Goal: Task Accomplishment & Management: Manage account settings

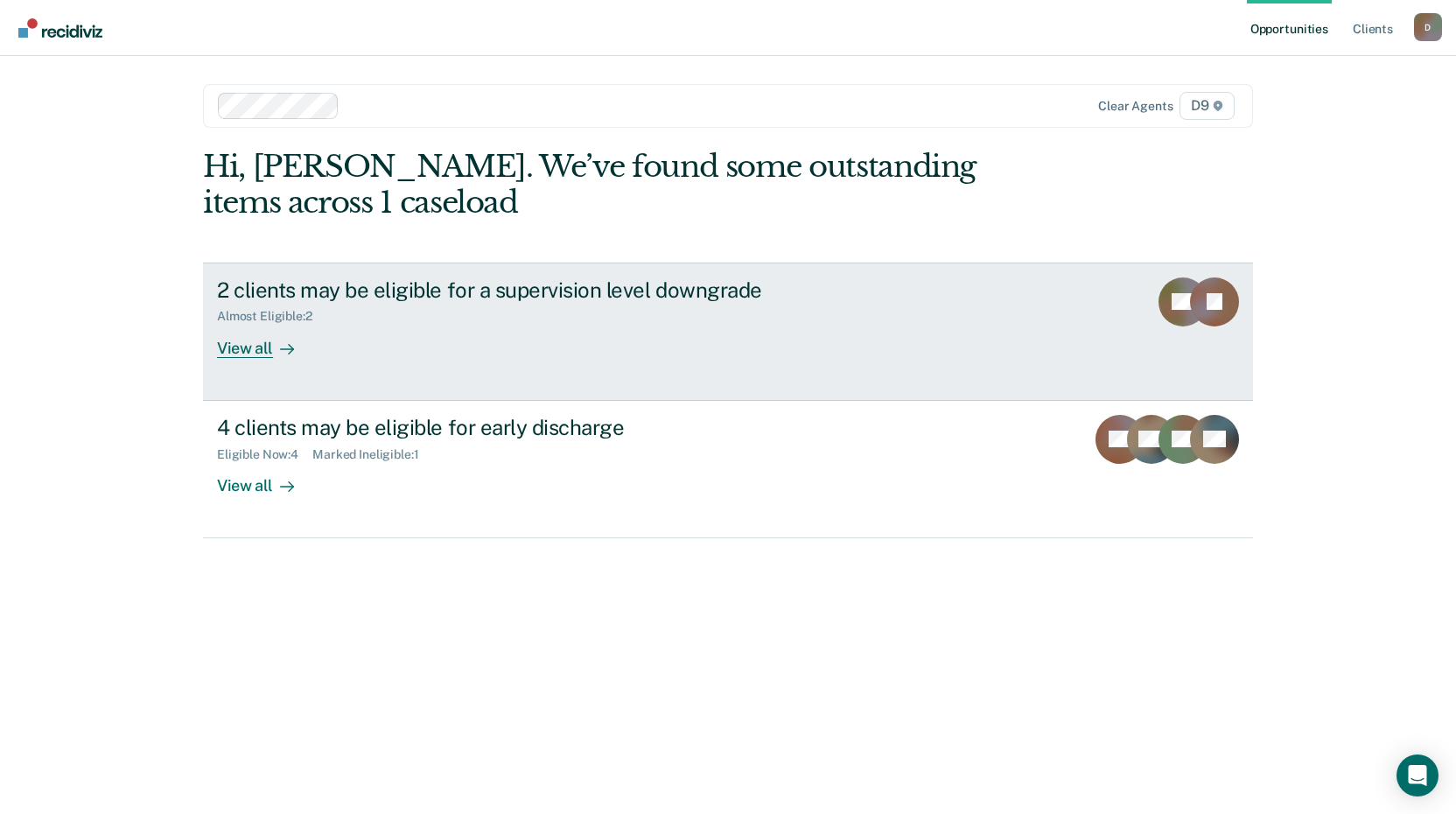
click at [242, 348] on div "View all" at bounding box center [266, 341] width 98 height 34
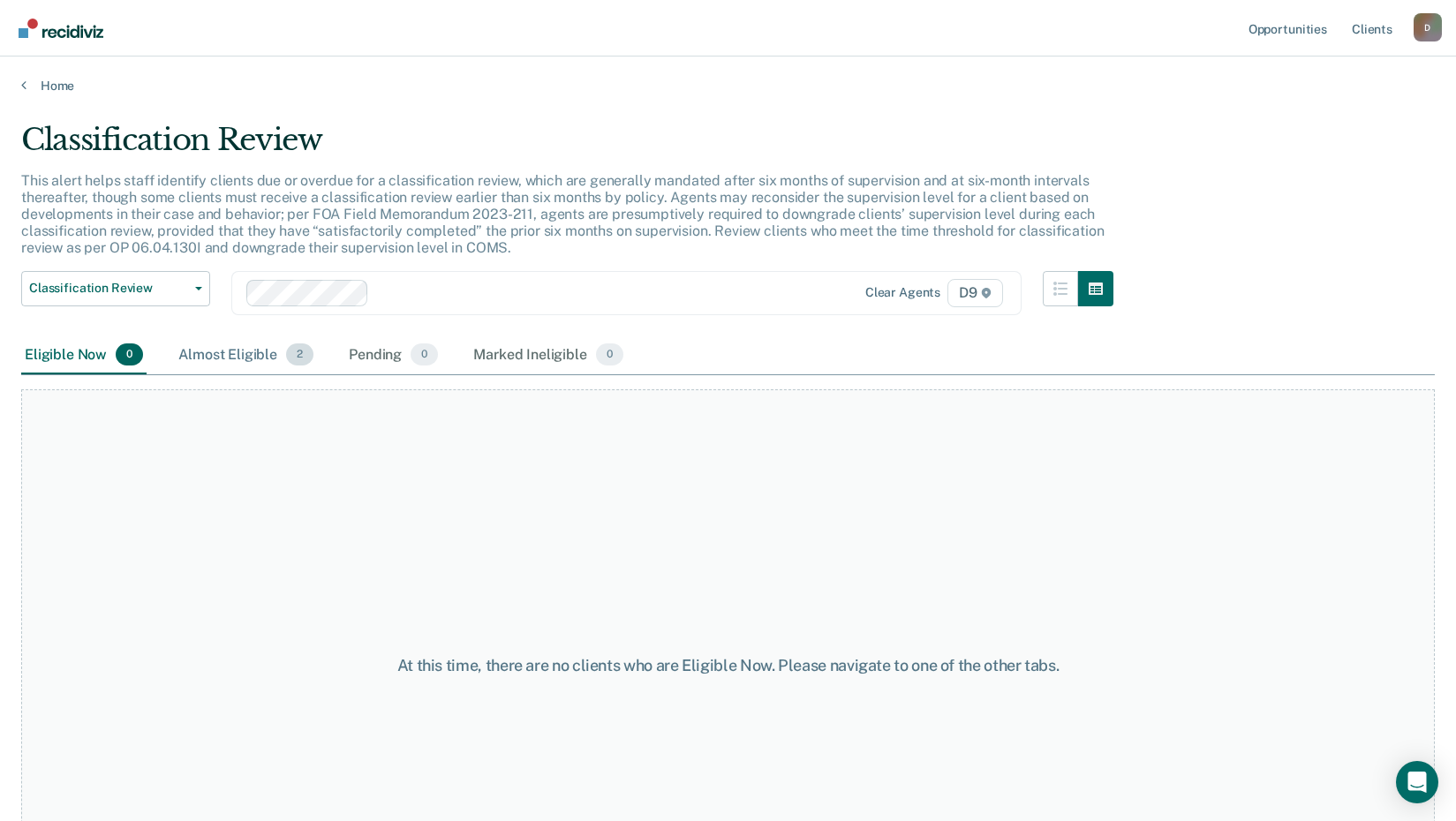
click at [226, 356] on div "Almost Eligible 2" at bounding box center [246, 356] width 142 height 39
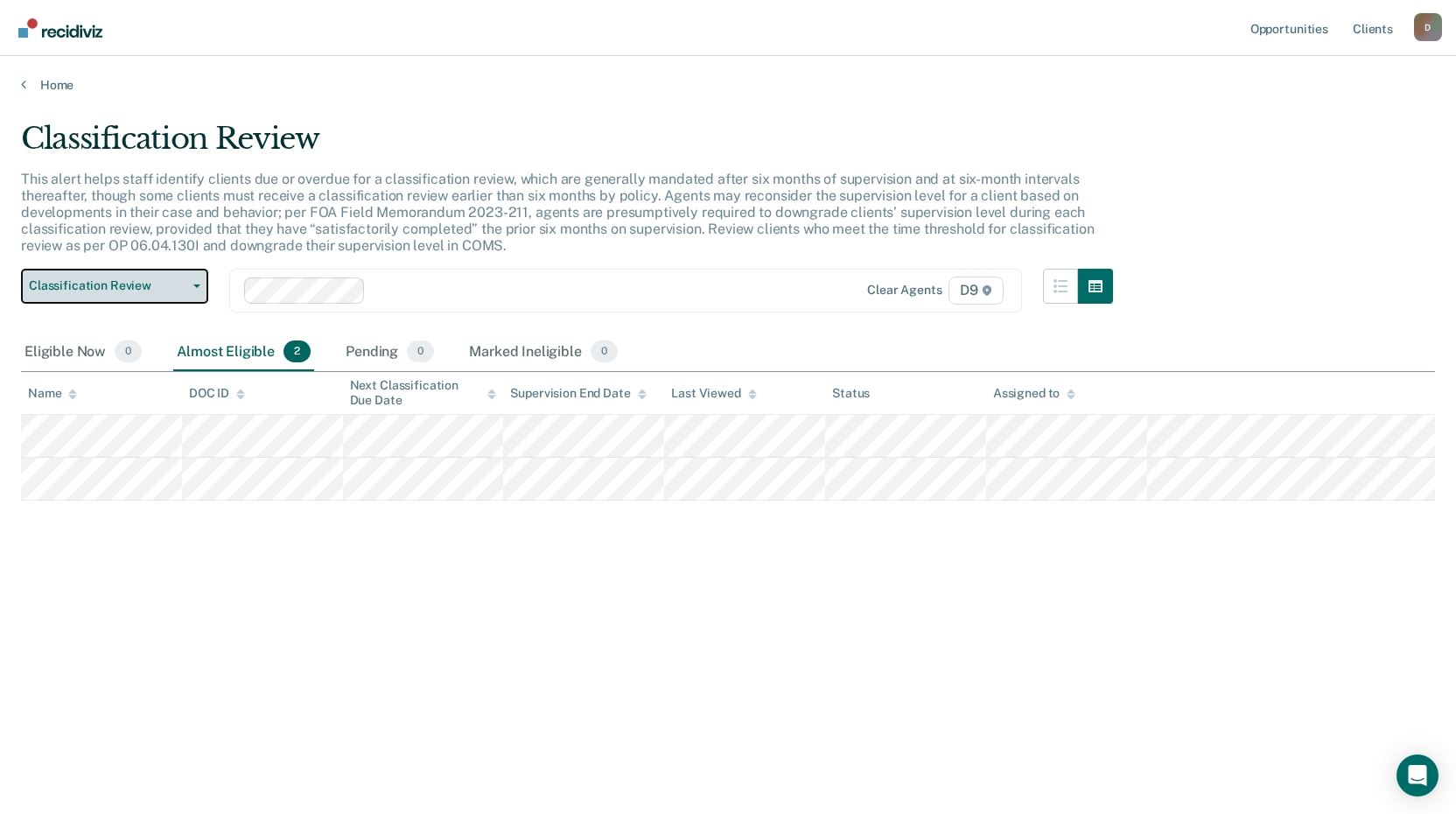
click at [198, 291] on button "Classification Review" at bounding box center [115, 286] width 187 height 35
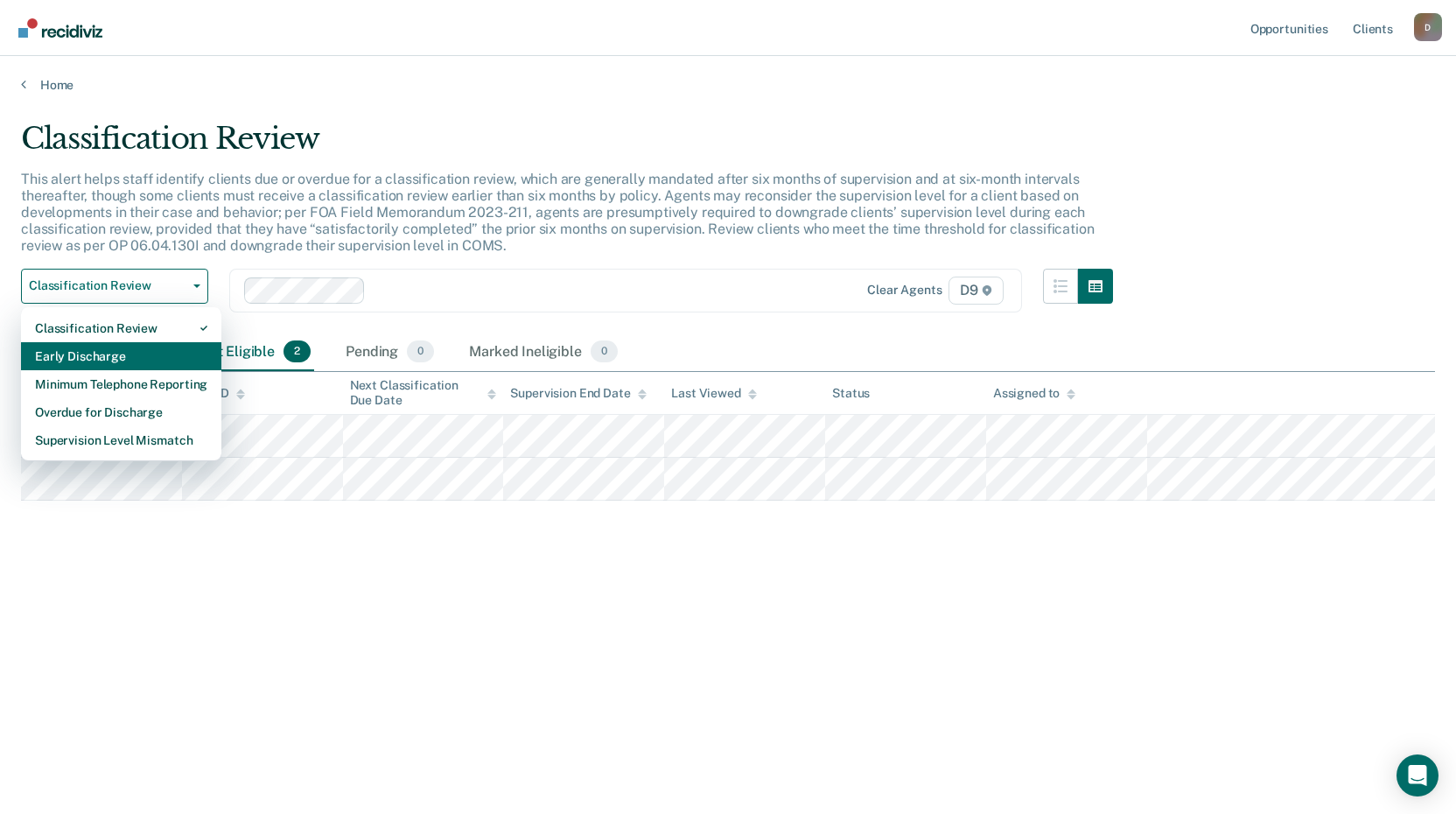
click at [135, 351] on div "Early Discharge" at bounding box center [120, 355] width 172 height 28
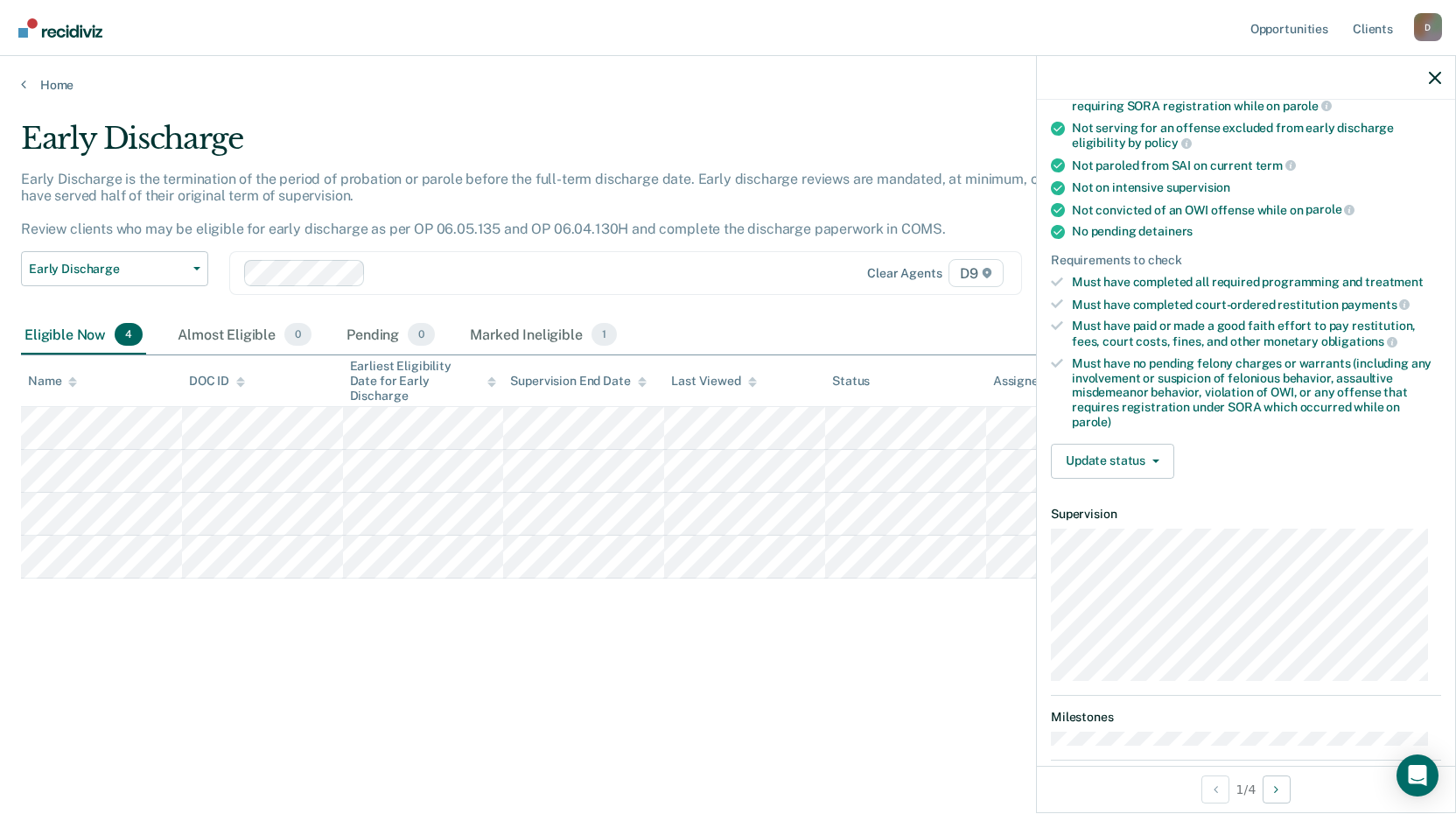
scroll to position [350, 0]
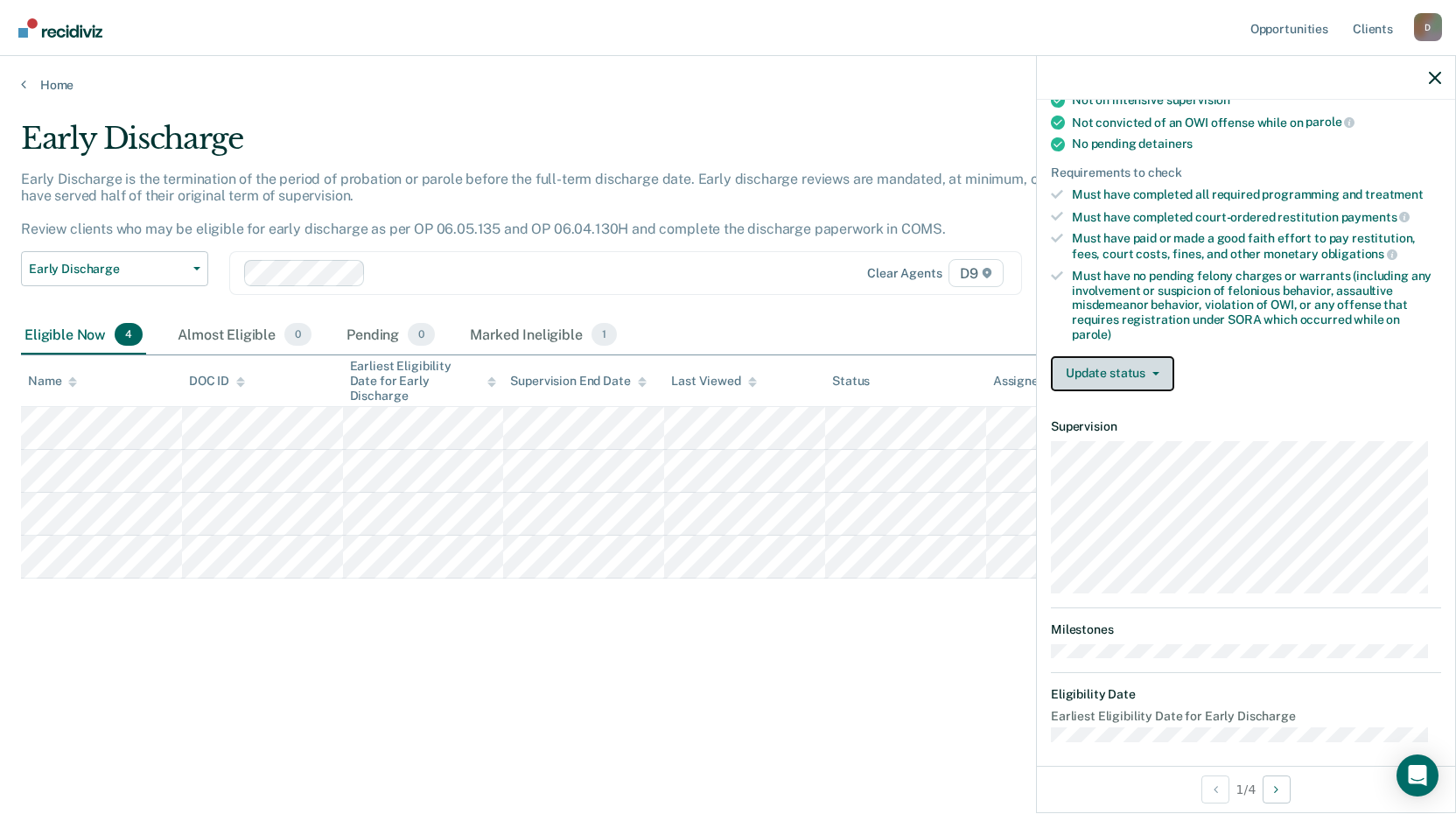
click at [1133, 370] on button "Update status" at bounding box center [1113, 373] width 123 height 35
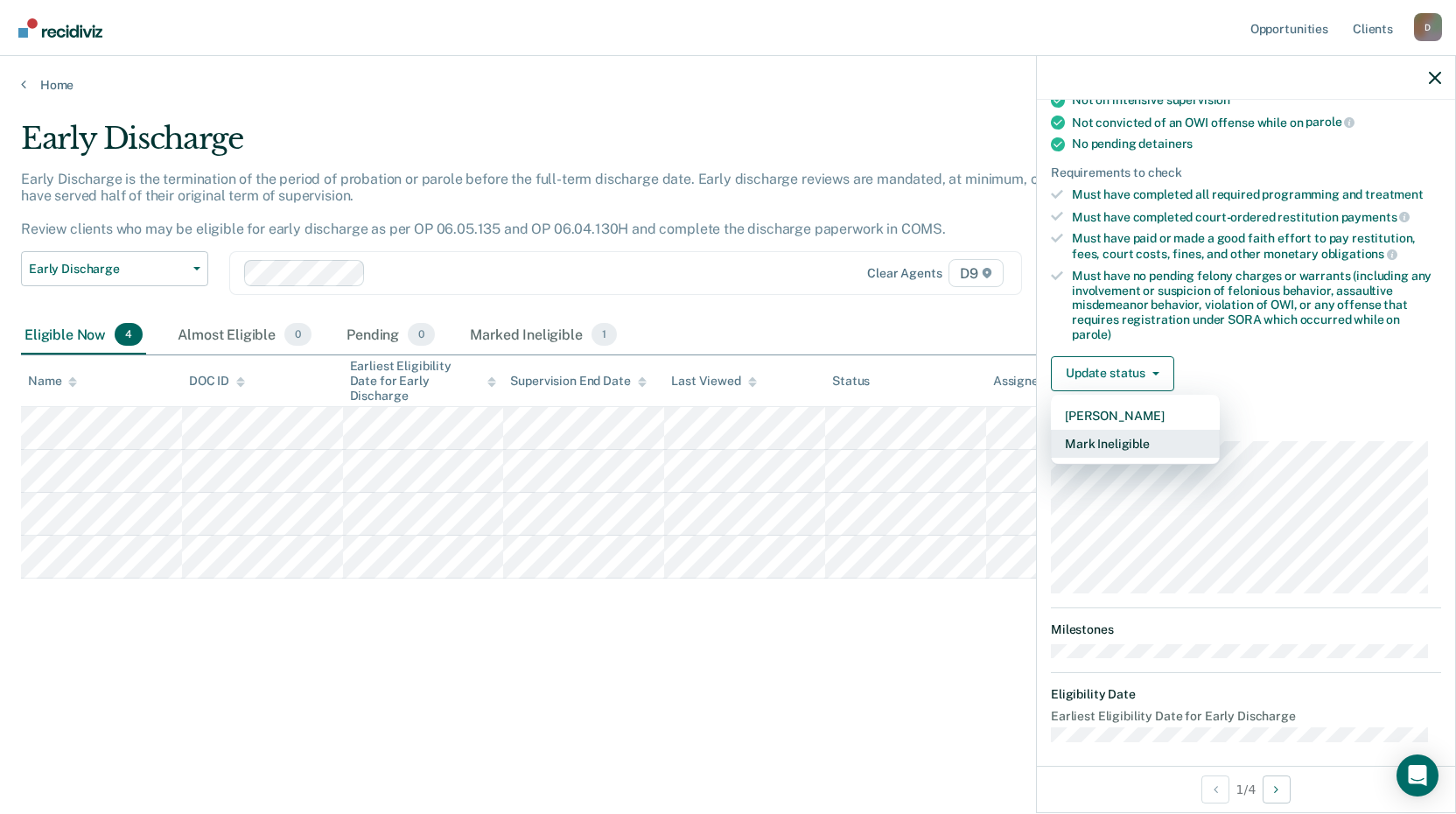
click at [1113, 435] on button "Mark Ineligible" at bounding box center [1135, 444] width 169 height 28
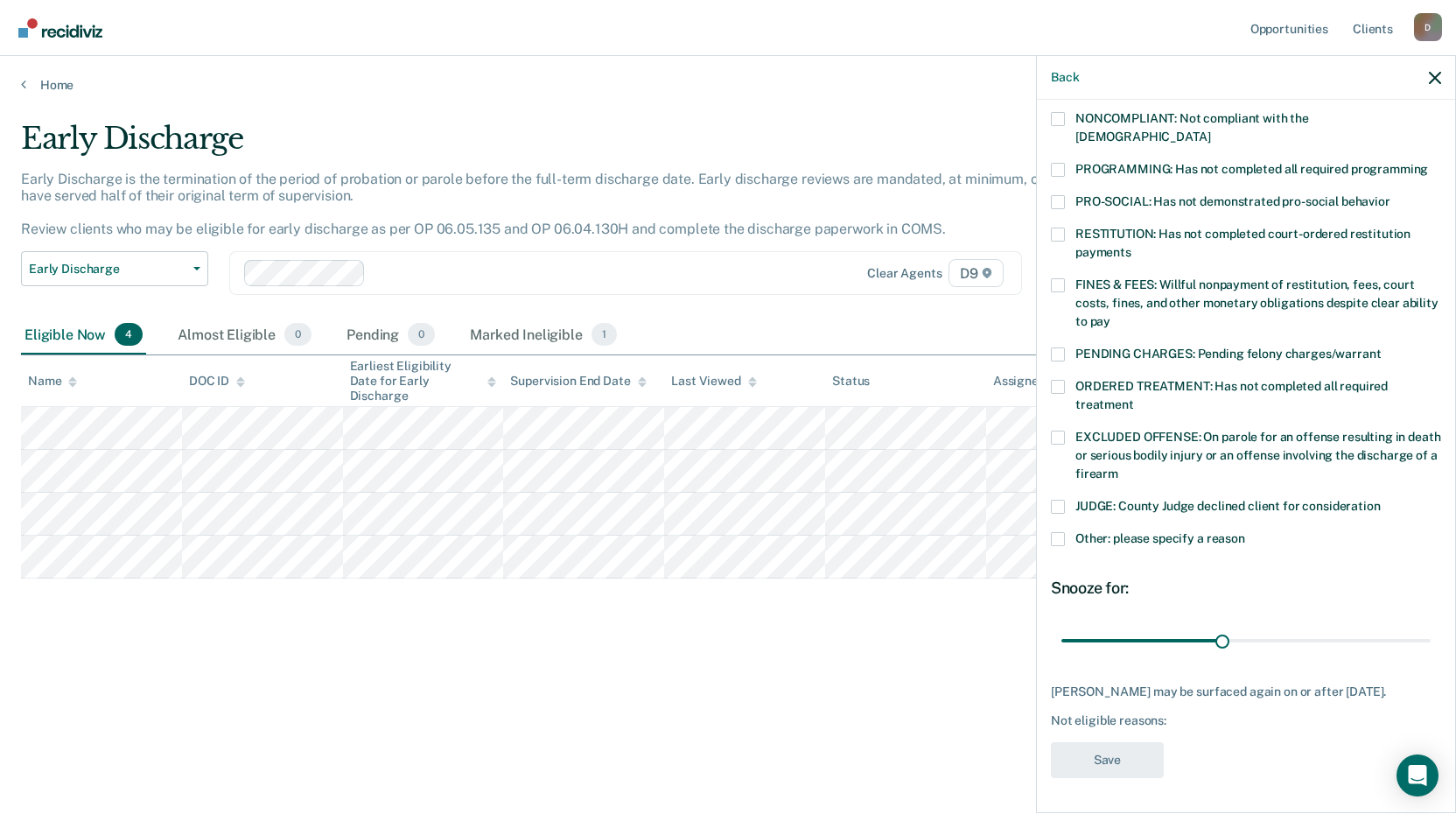
scroll to position [322, 0]
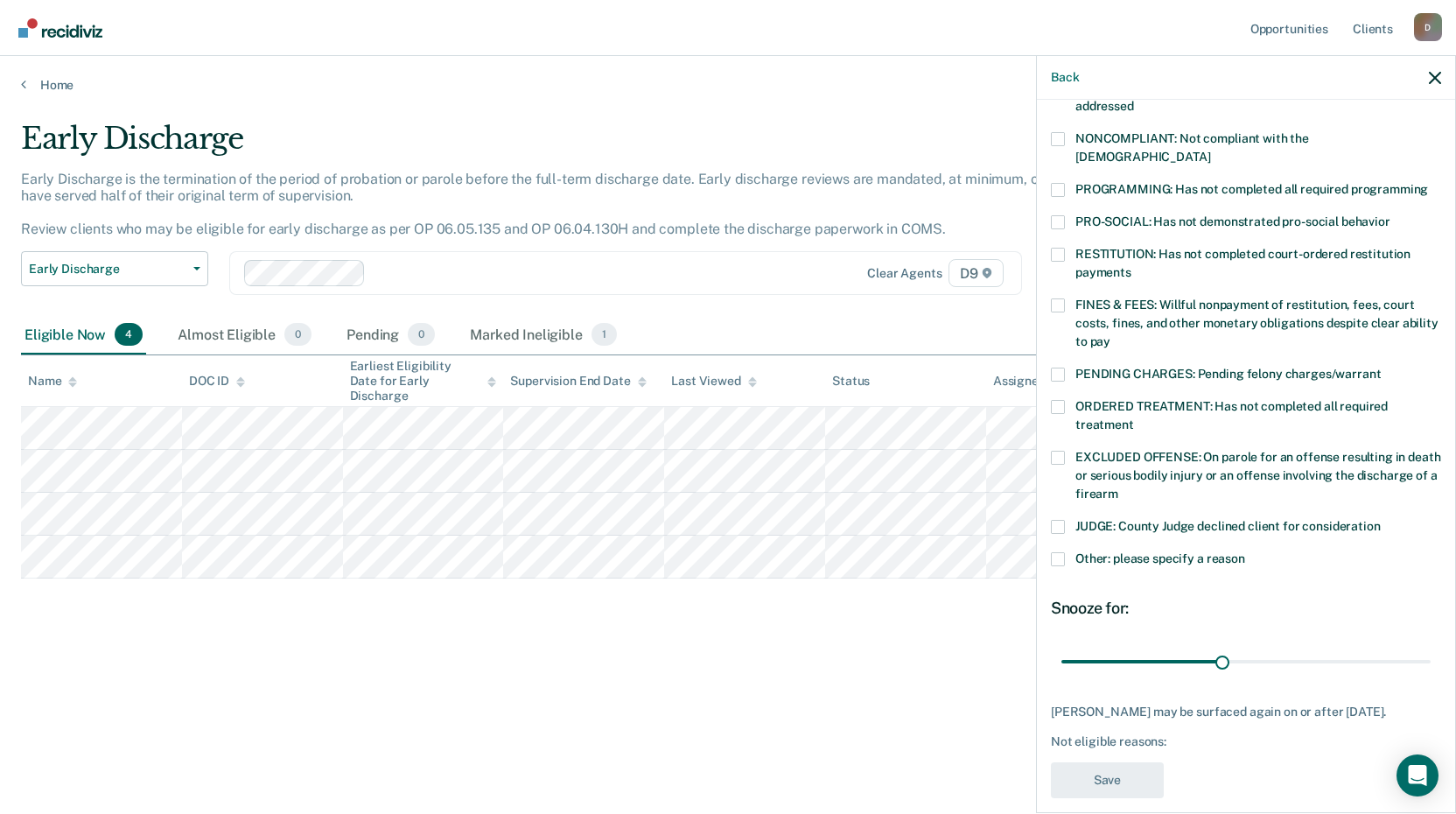
click at [1061, 298] on span at bounding box center [1058, 305] width 14 height 14
click at [1110, 336] on input "FINES & FEES: Willful nonpayment of restitution, fees, court costs, fines, and …" at bounding box center [1110, 336] width 0 height 0
click at [1095, 763] on button "Save" at bounding box center [1107, 780] width 113 height 36
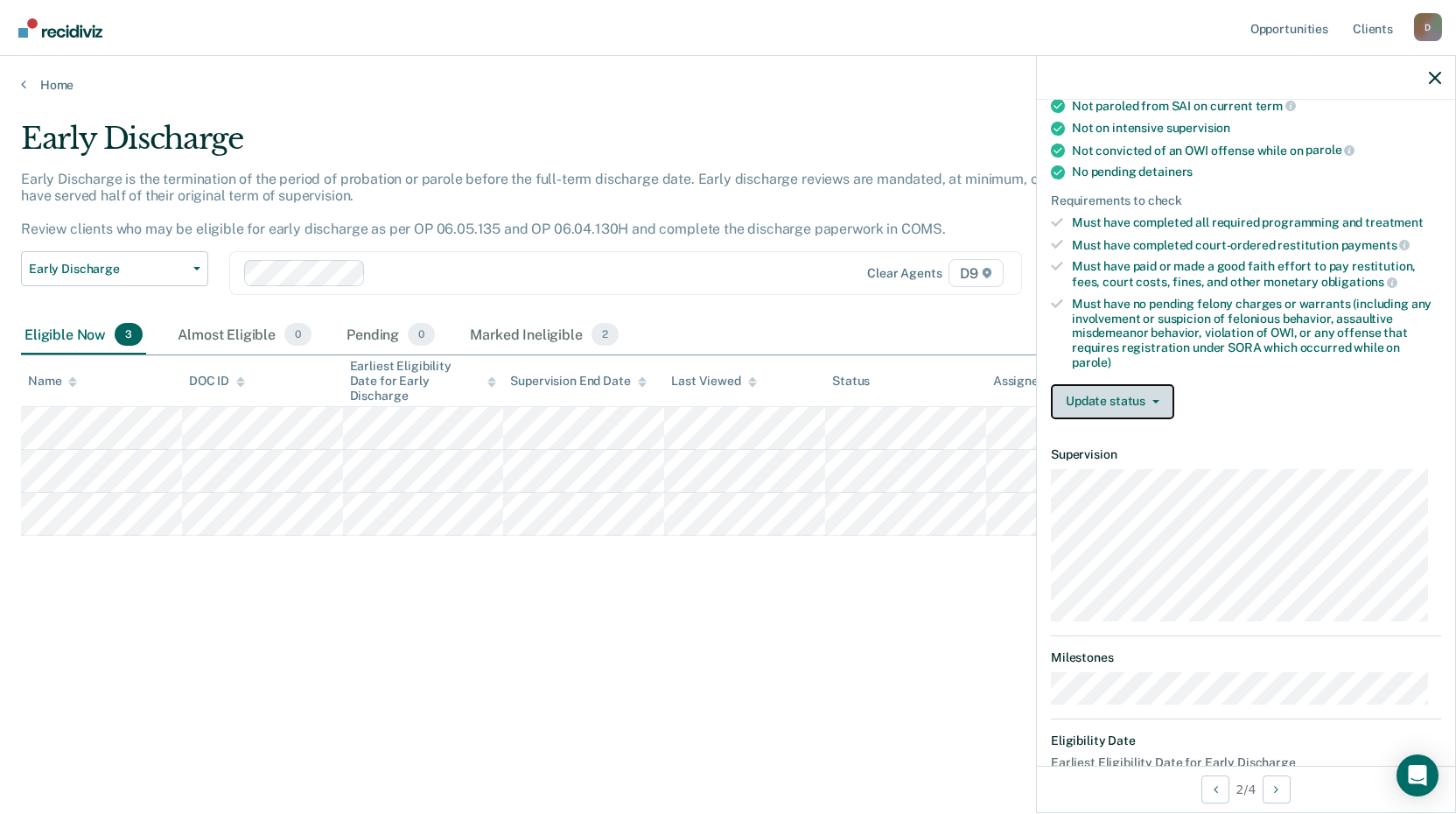
click at [1113, 404] on button "Update status" at bounding box center [1113, 402] width 123 height 35
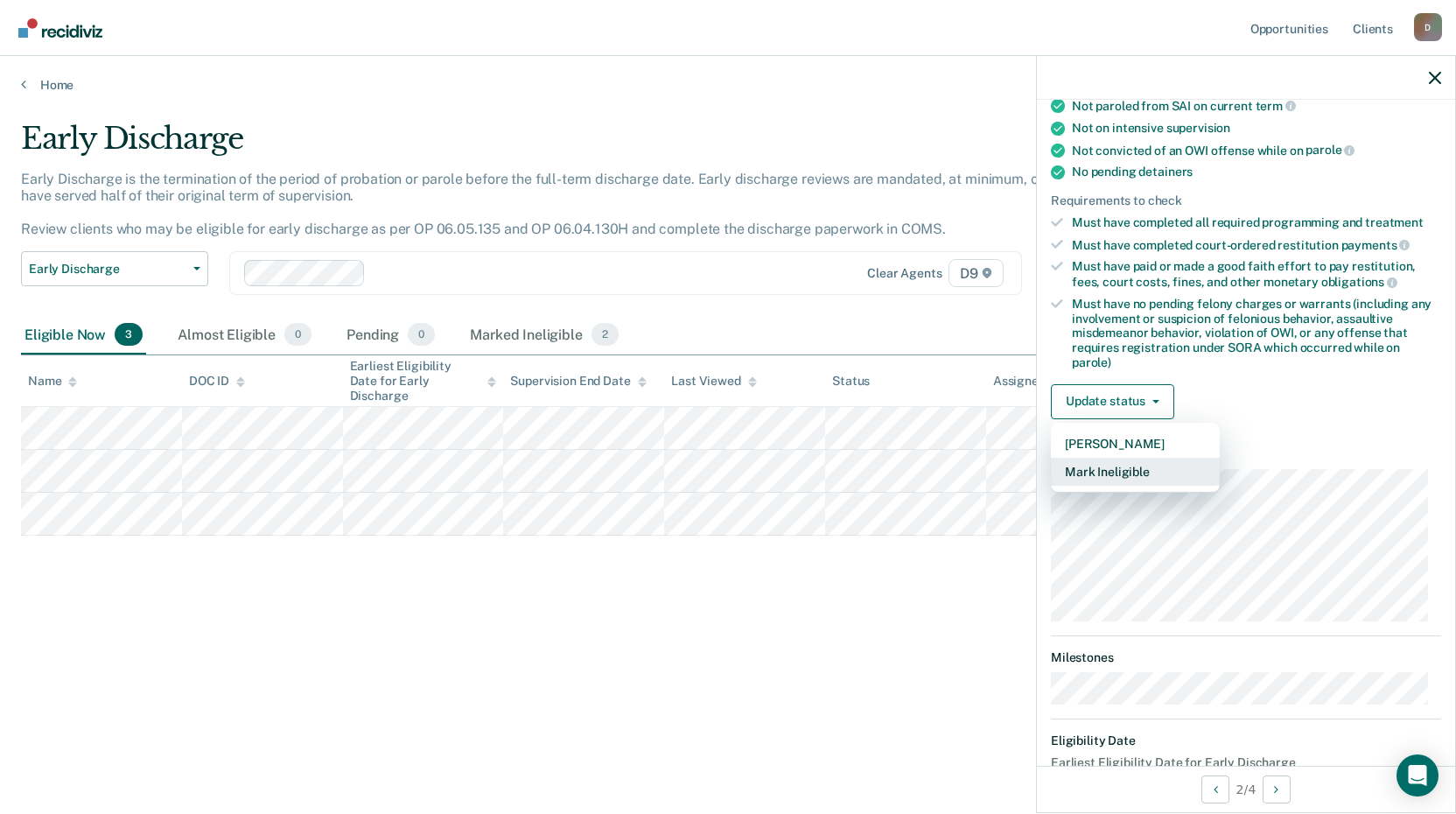
click at [1102, 472] on button "Mark Ineligible" at bounding box center [1135, 471] width 169 height 28
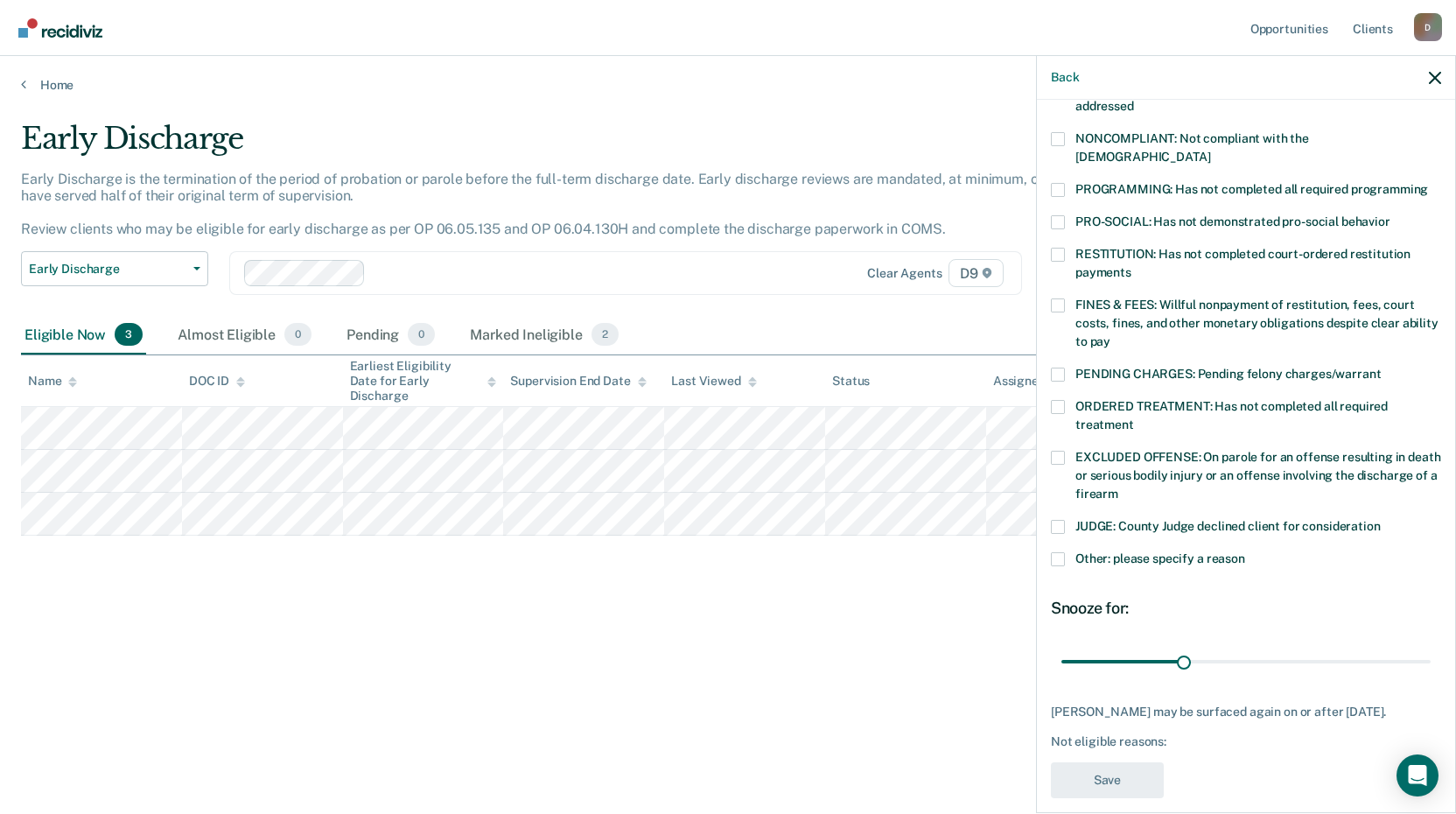
click at [1063, 298] on span at bounding box center [1058, 305] width 14 height 14
click at [1110, 336] on input "FINES & FEES: Willful nonpayment of restitution, fees, court costs, fines, and …" at bounding box center [1110, 336] width 0 height 0
click at [1110, 762] on button "Save" at bounding box center [1107, 780] width 113 height 36
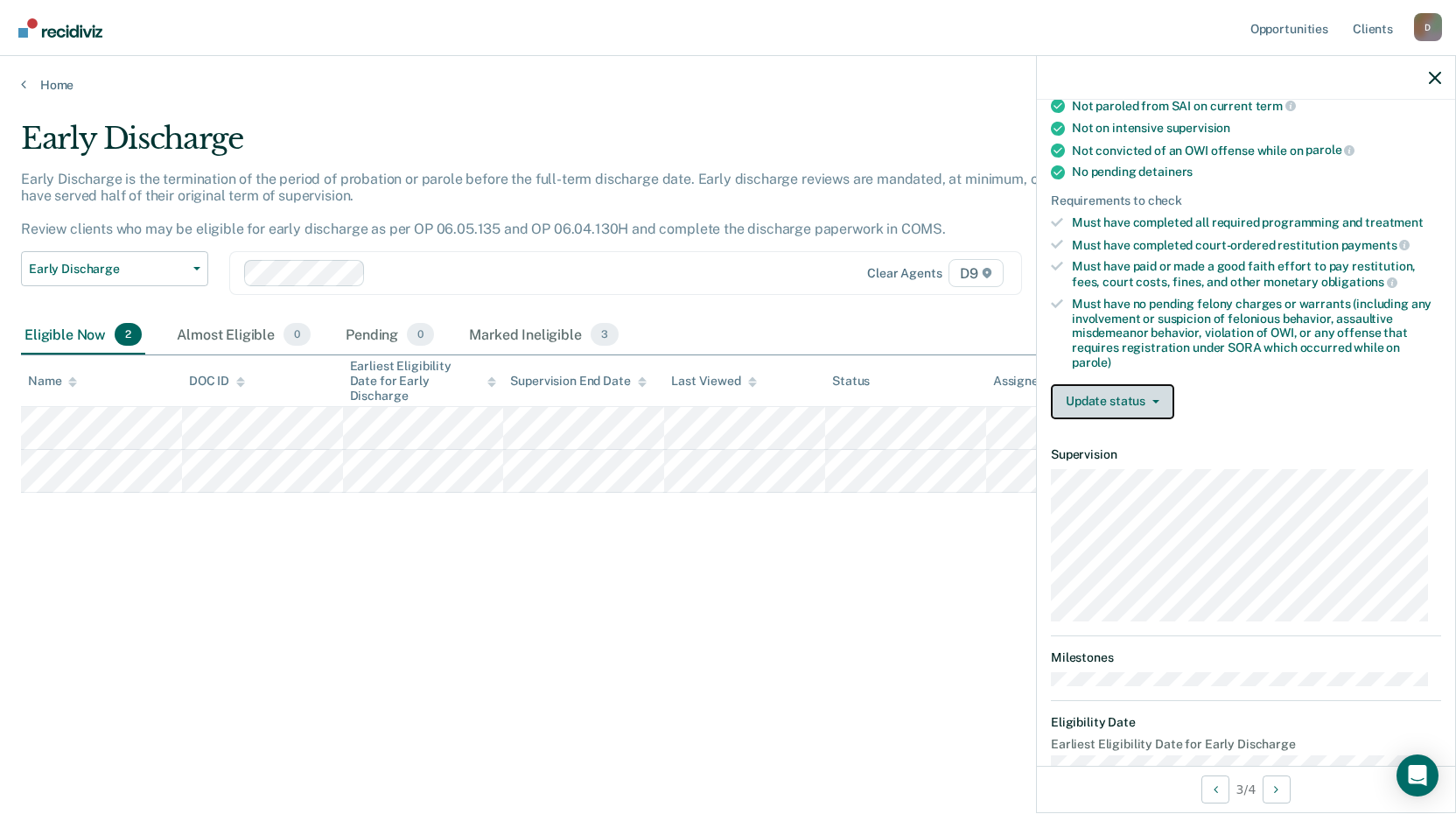
click at [1104, 403] on button "Update status" at bounding box center [1113, 402] width 123 height 35
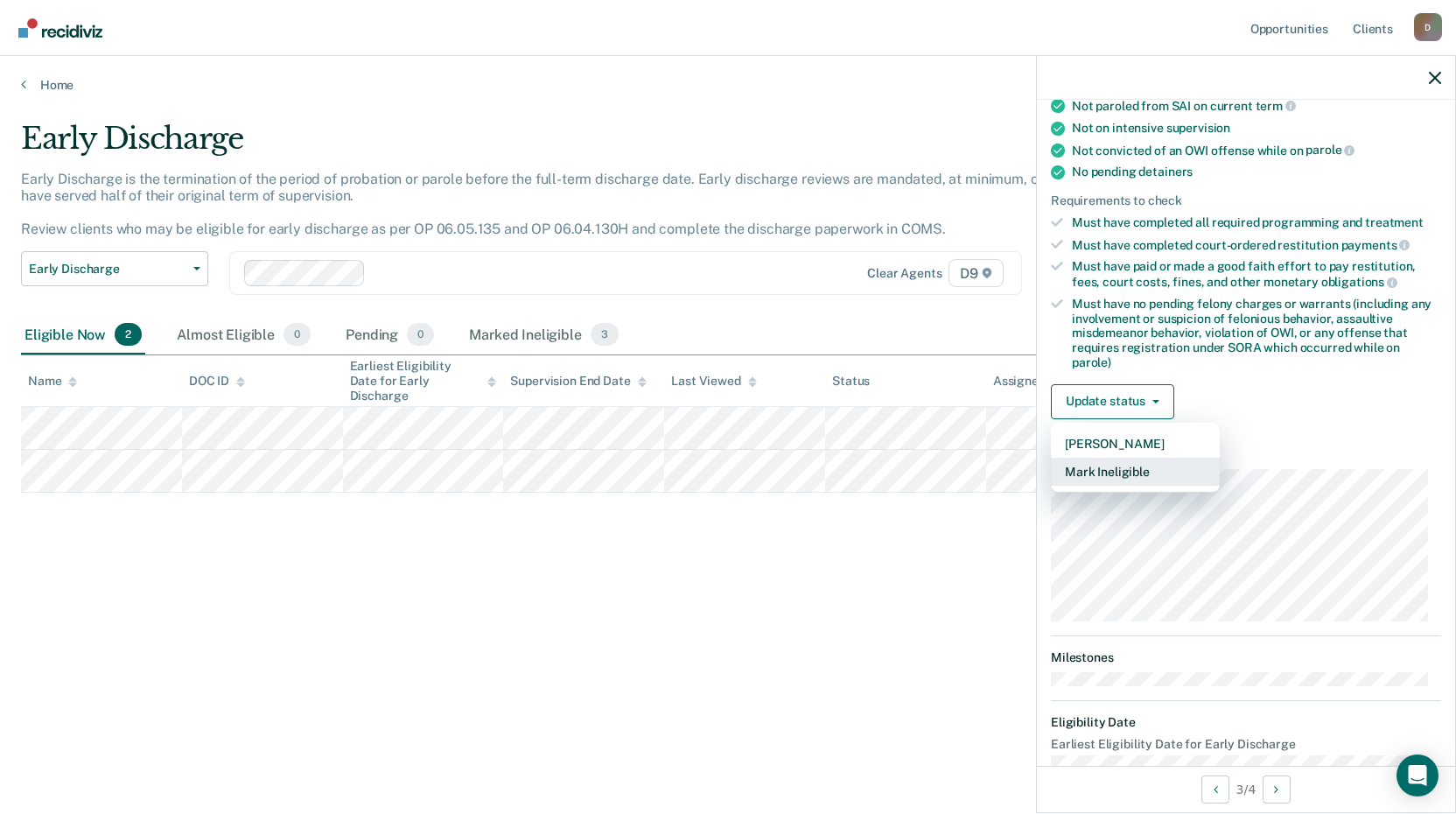
click at [1094, 472] on button "Mark Ineligible" at bounding box center [1135, 471] width 169 height 28
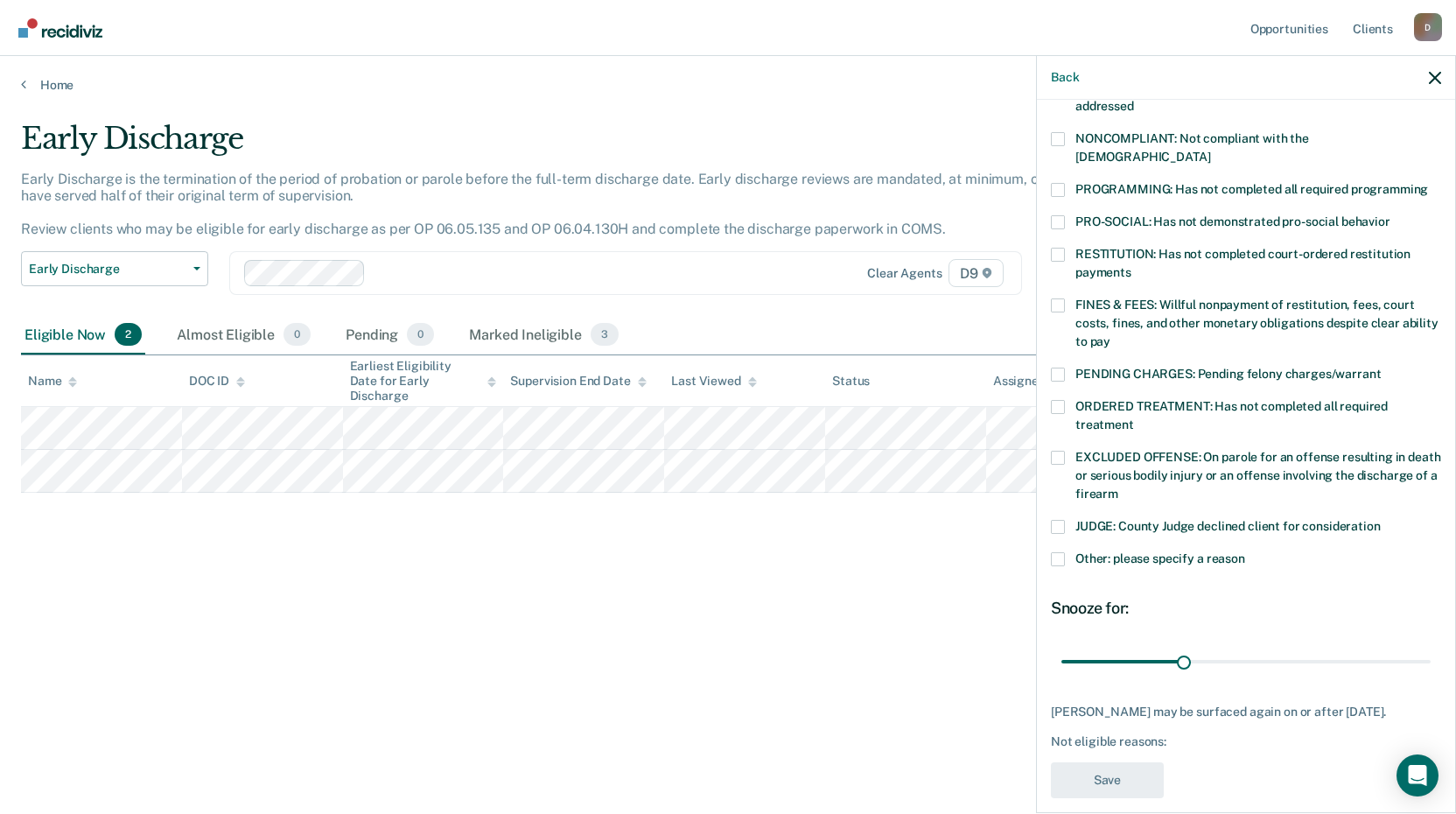
click at [1061, 298] on span at bounding box center [1058, 305] width 14 height 14
click at [1110, 336] on input "FINES & FEES: Willful nonpayment of restitution, fees, court costs, fines, and …" at bounding box center [1110, 336] width 0 height 0
click at [1107, 762] on button "Save" at bounding box center [1107, 780] width 113 height 36
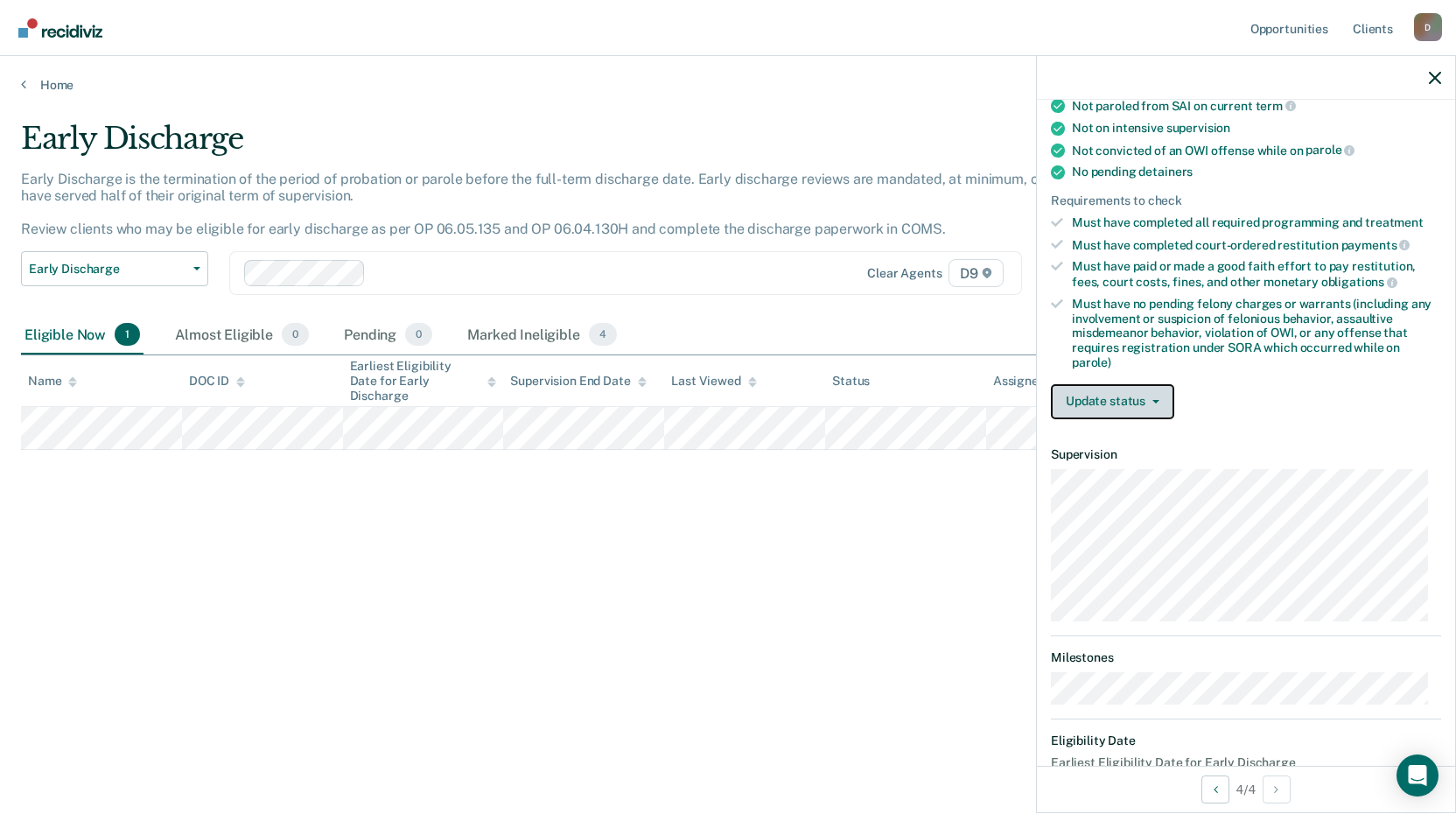
click at [1104, 402] on button "Update status" at bounding box center [1113, 402] width 123 height 35
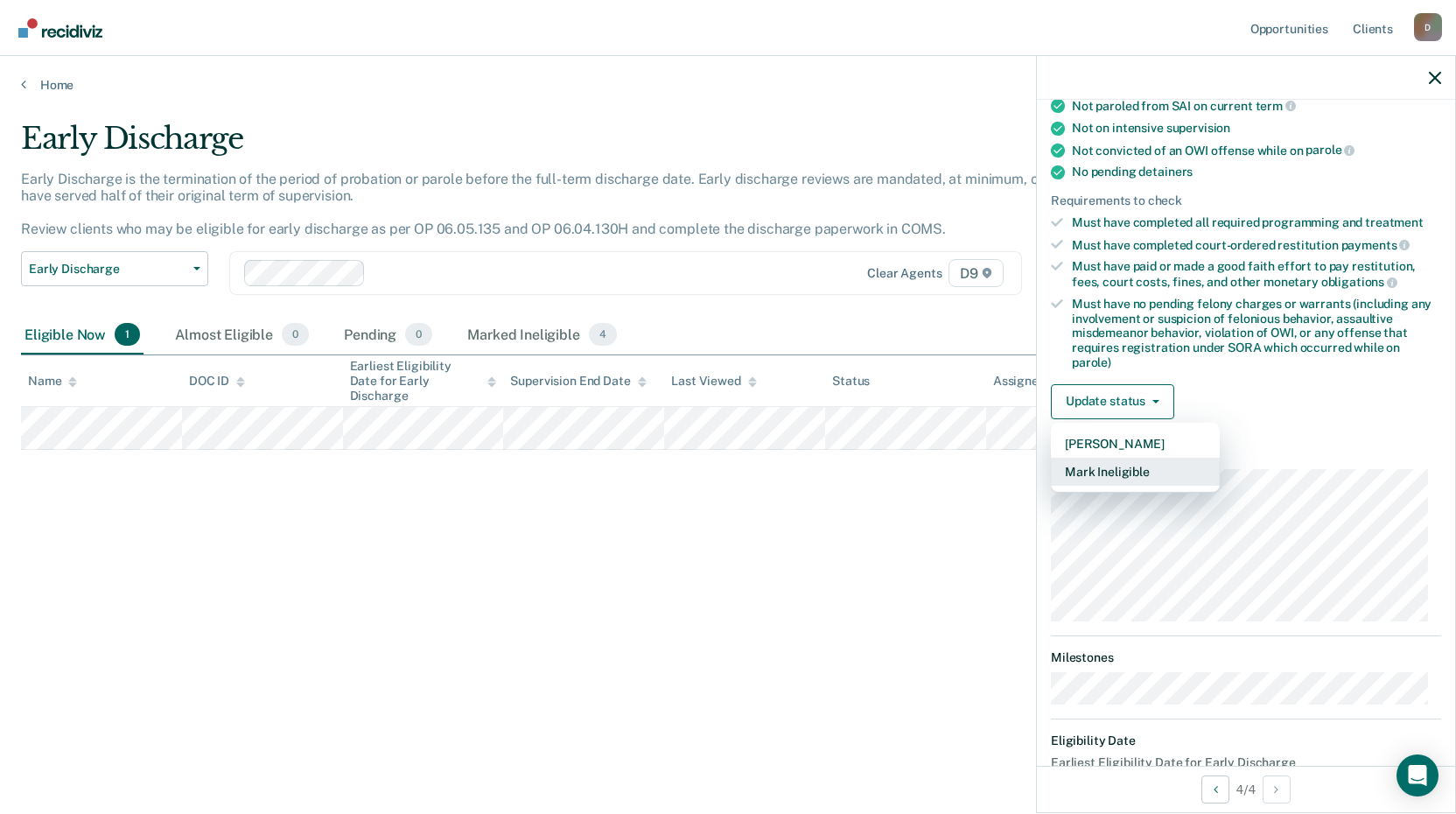
click at [1096, 470] on button "Mark Ineligible" at bounding box center [1135, 471] width 169 height 28
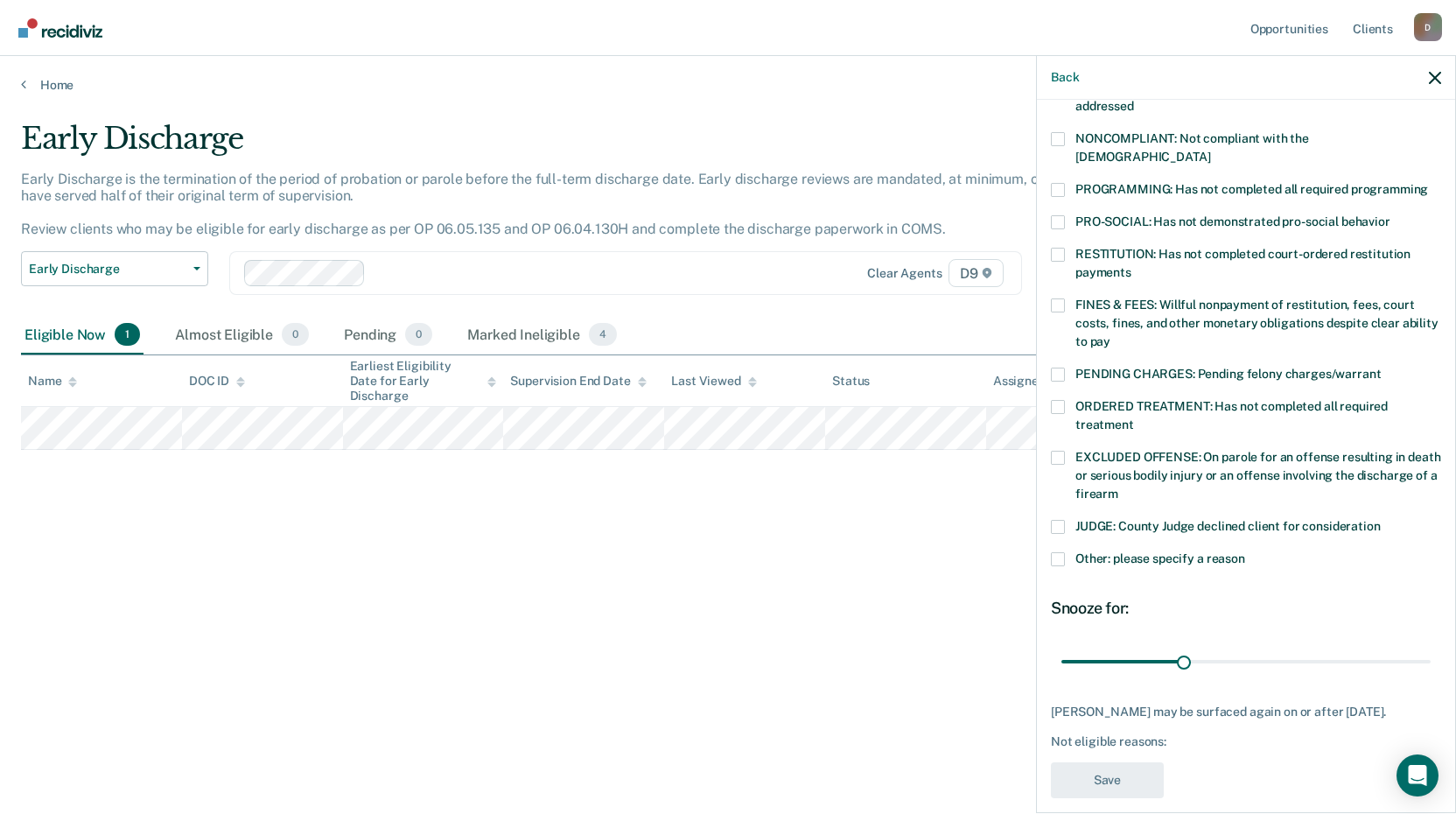
click at [1063, 248] on span at bounding box center [1058, 255] width 14 height 14
click at [1131, 266] on input "RESTITUTION: Has not completed court-ordered restitution payments" at bounding box center [1131, 266] width 0 height 0
click at [1100, 772] on button "Save" at bounding box center [1107, 780] width 113 height 36
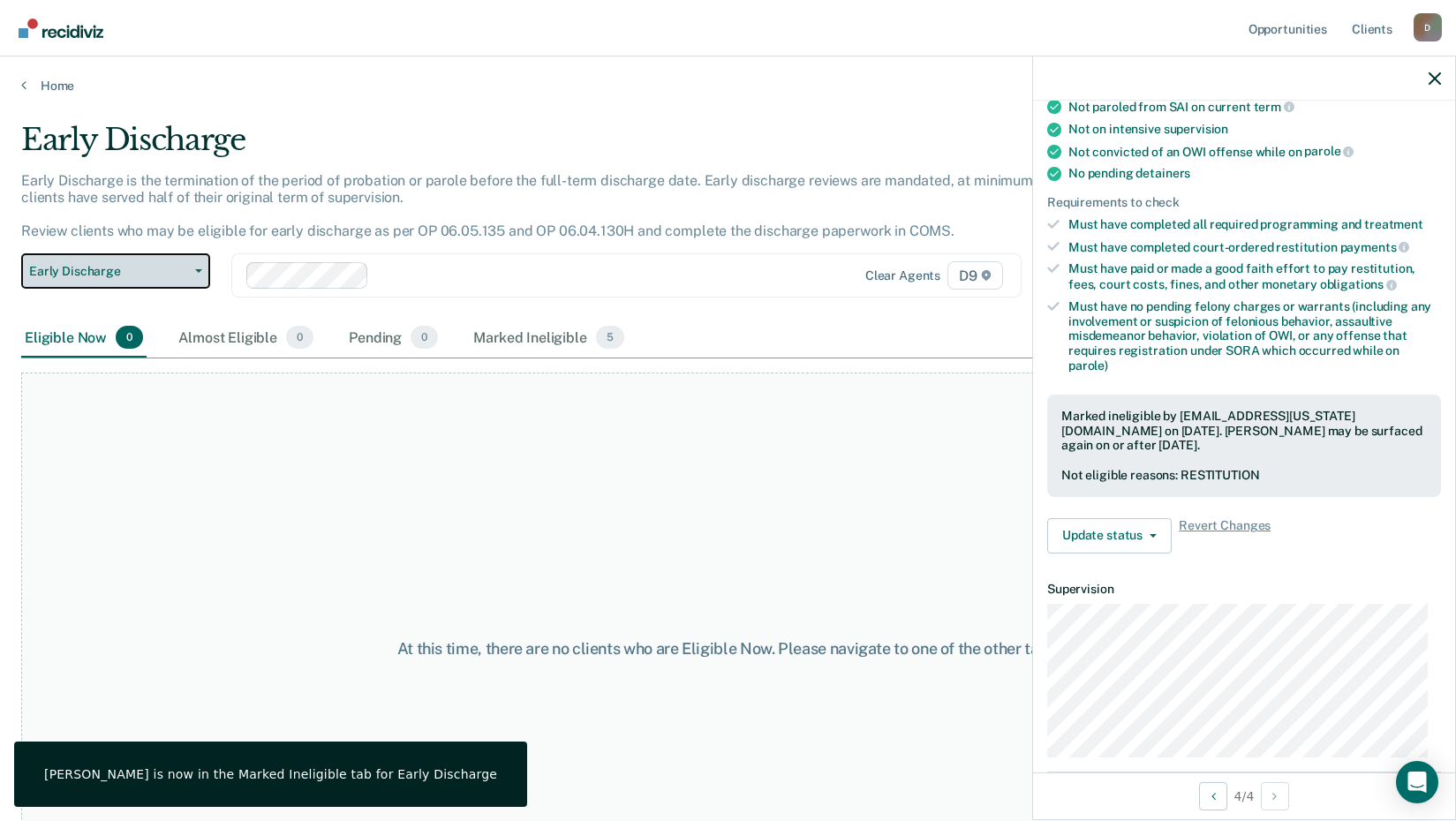
click at [196, 266] on button "Early Discharge" at bounding box center [116, 270] width 189 height 35
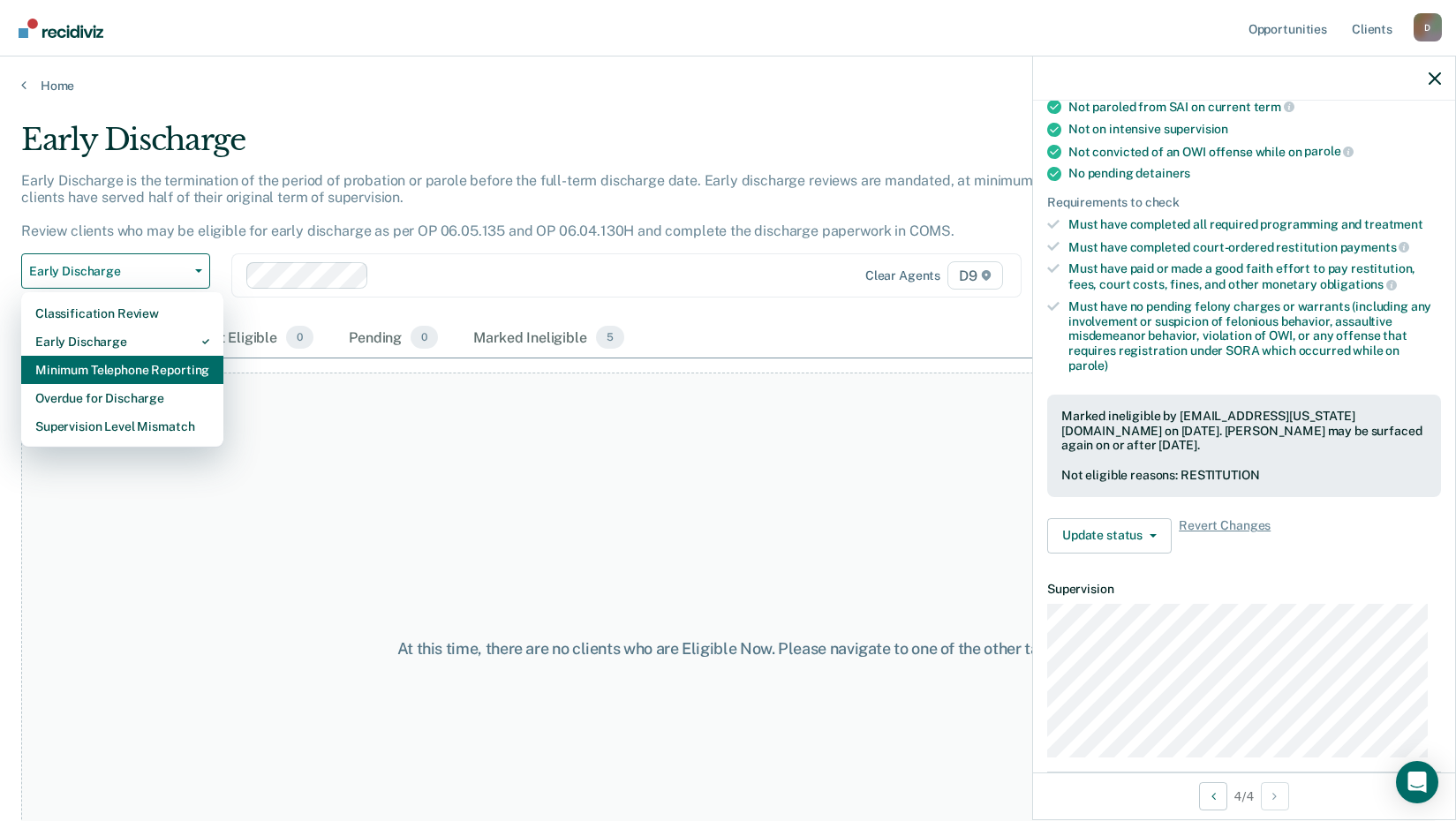
click at [145, 362] on div "Minimum Telephone Reporting" at bounding box center [122, 369] width 174 height 28
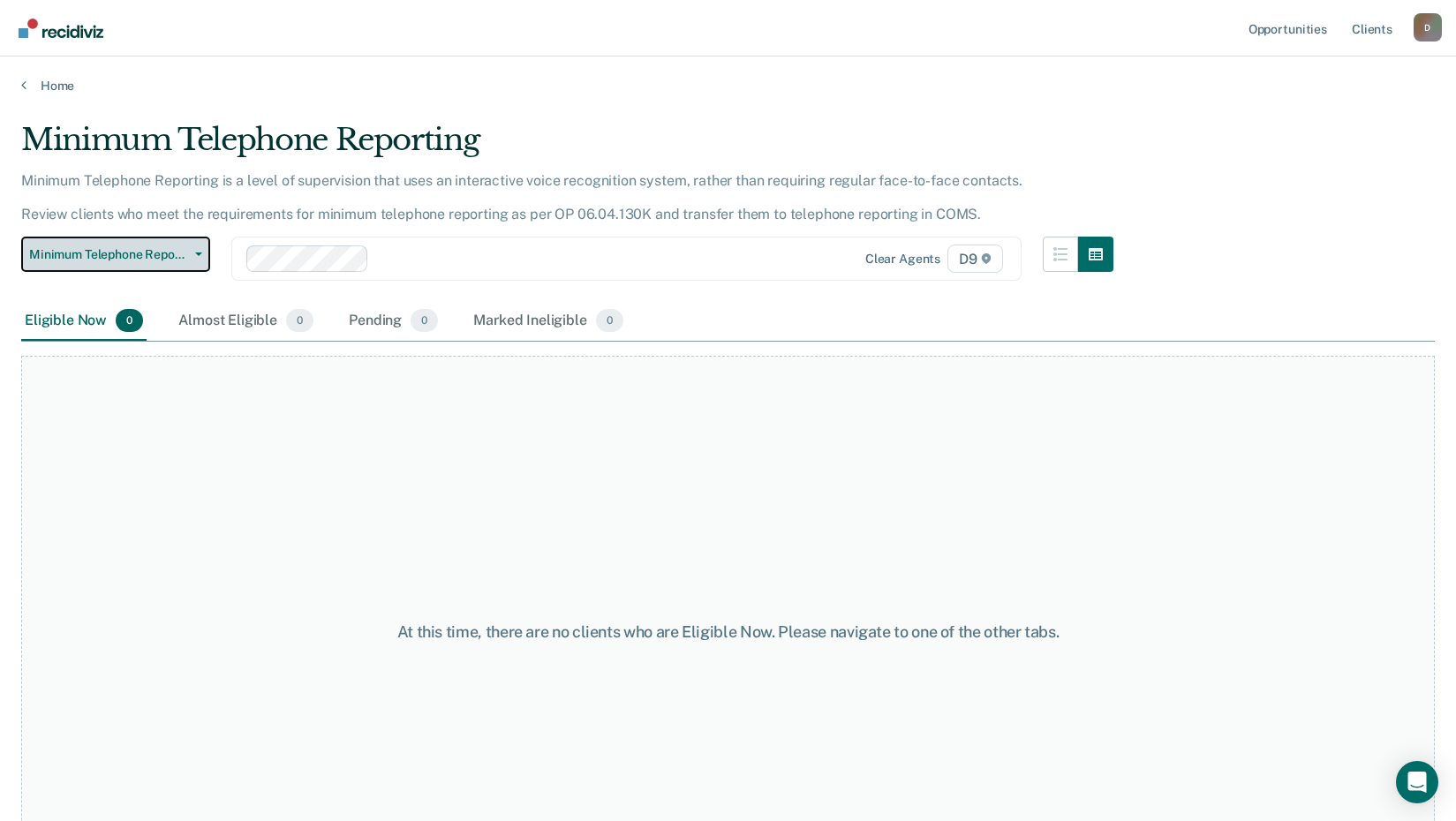
click at [193, 254] on span "button" at bounding box center [195, 254] width 14 height 4
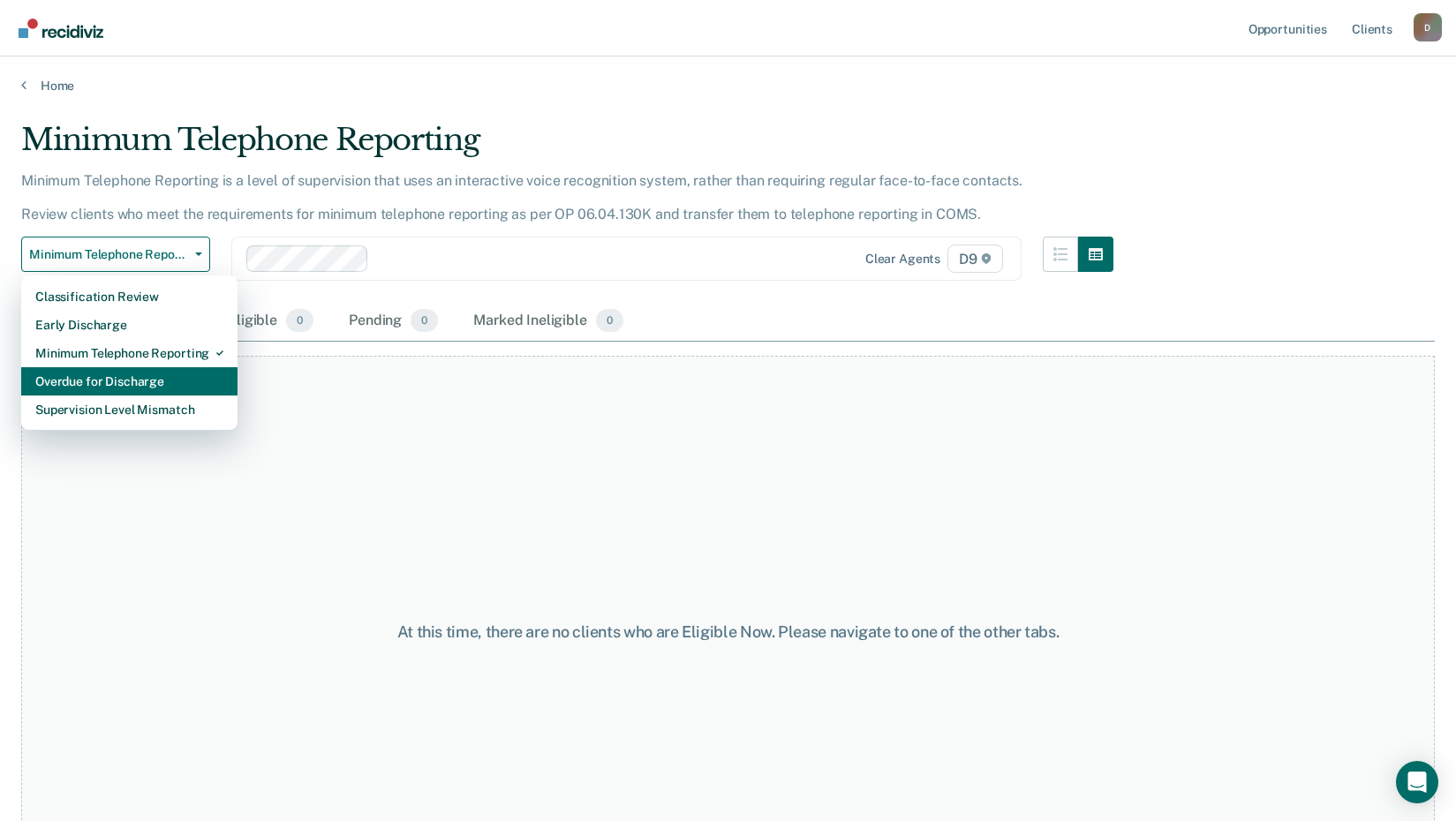
click at [128, 391] on div "Overdue for Discharge" at bounding box center [129, 381] width 188 height 28
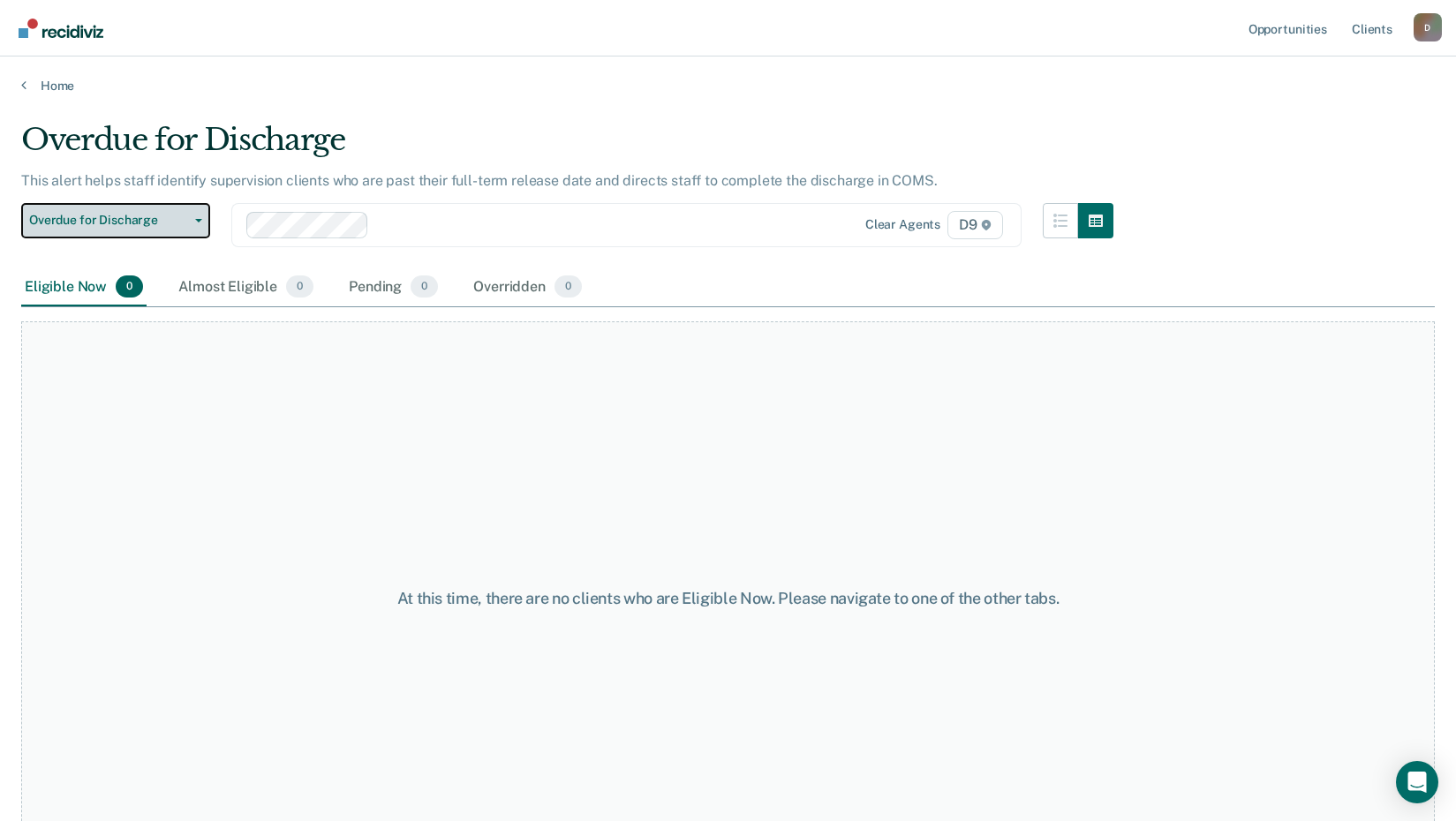
click at [203, 213] on button "Overdue for Discharge" at bounding box center [116, 221] width 189 height 35
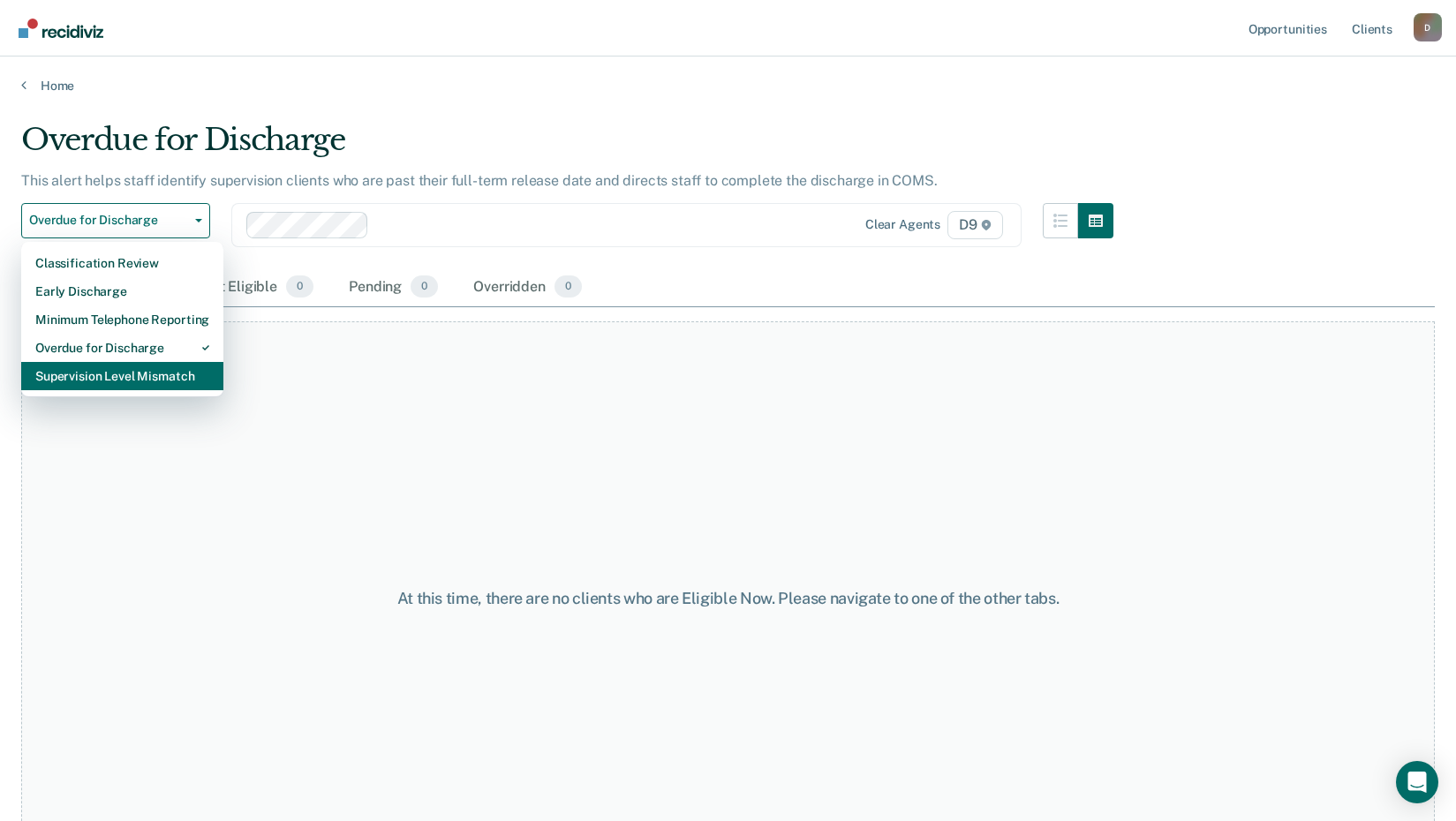
click at [133, 378] on div "Supervision Level Mismatch" at bounding box center [122, 375] width 174 height 28
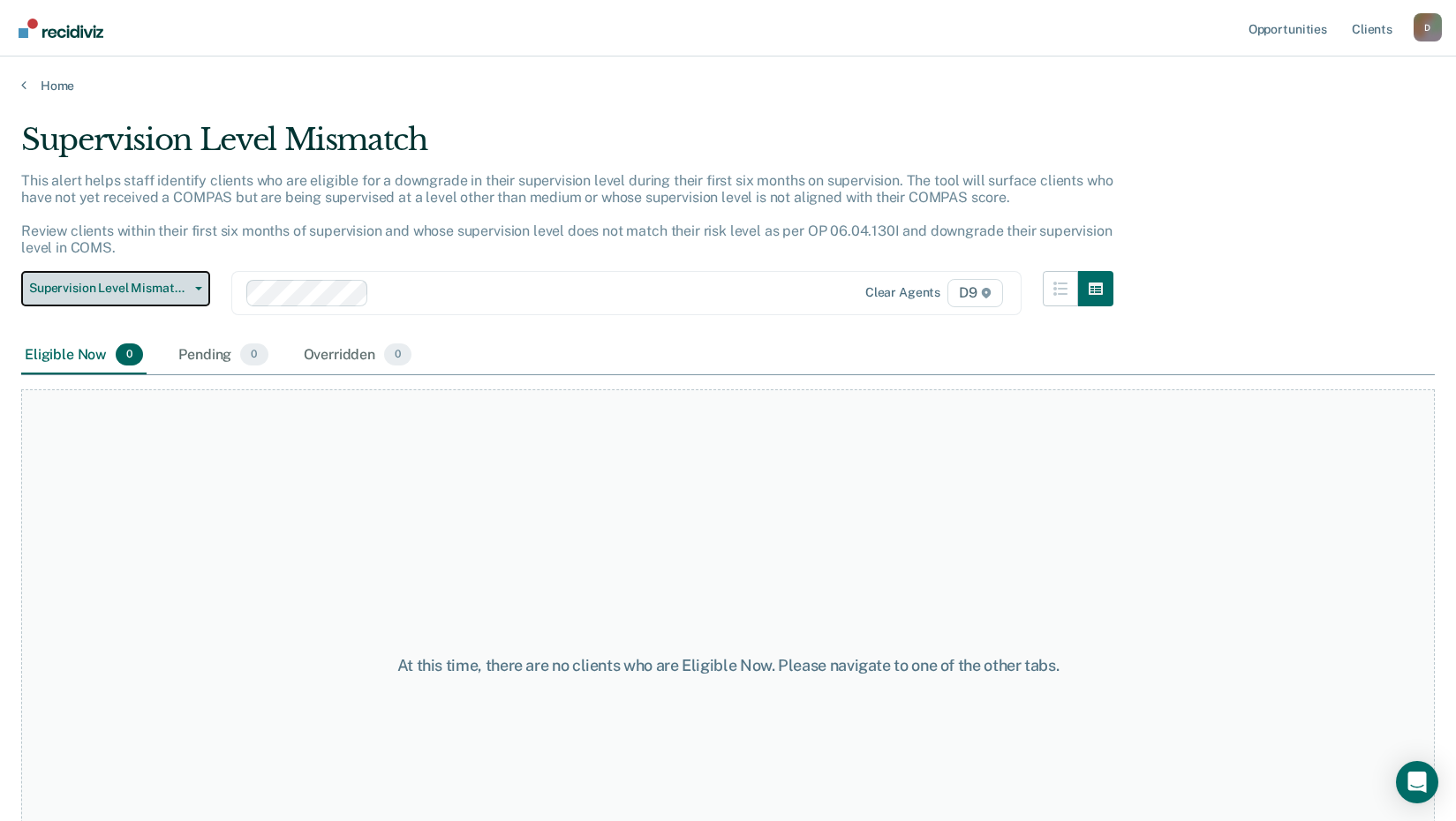
click at [195, 280] on button "Supervision Level Mismatch" at bounding box center [116, 288] width 189 height 35
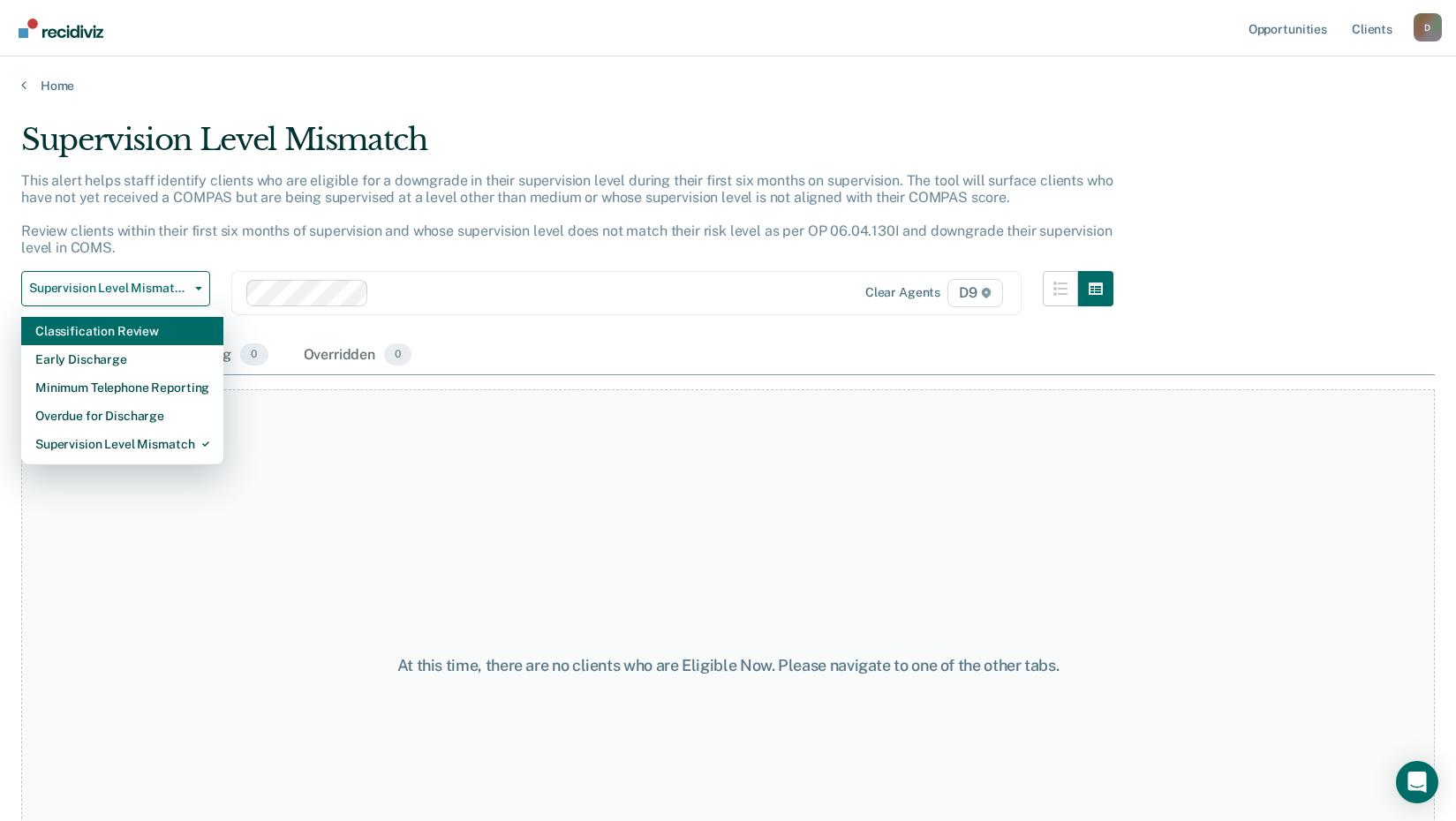
click at [142, 326] on div "Classification Review" at bounding box center [122, 330] width 174 height 28
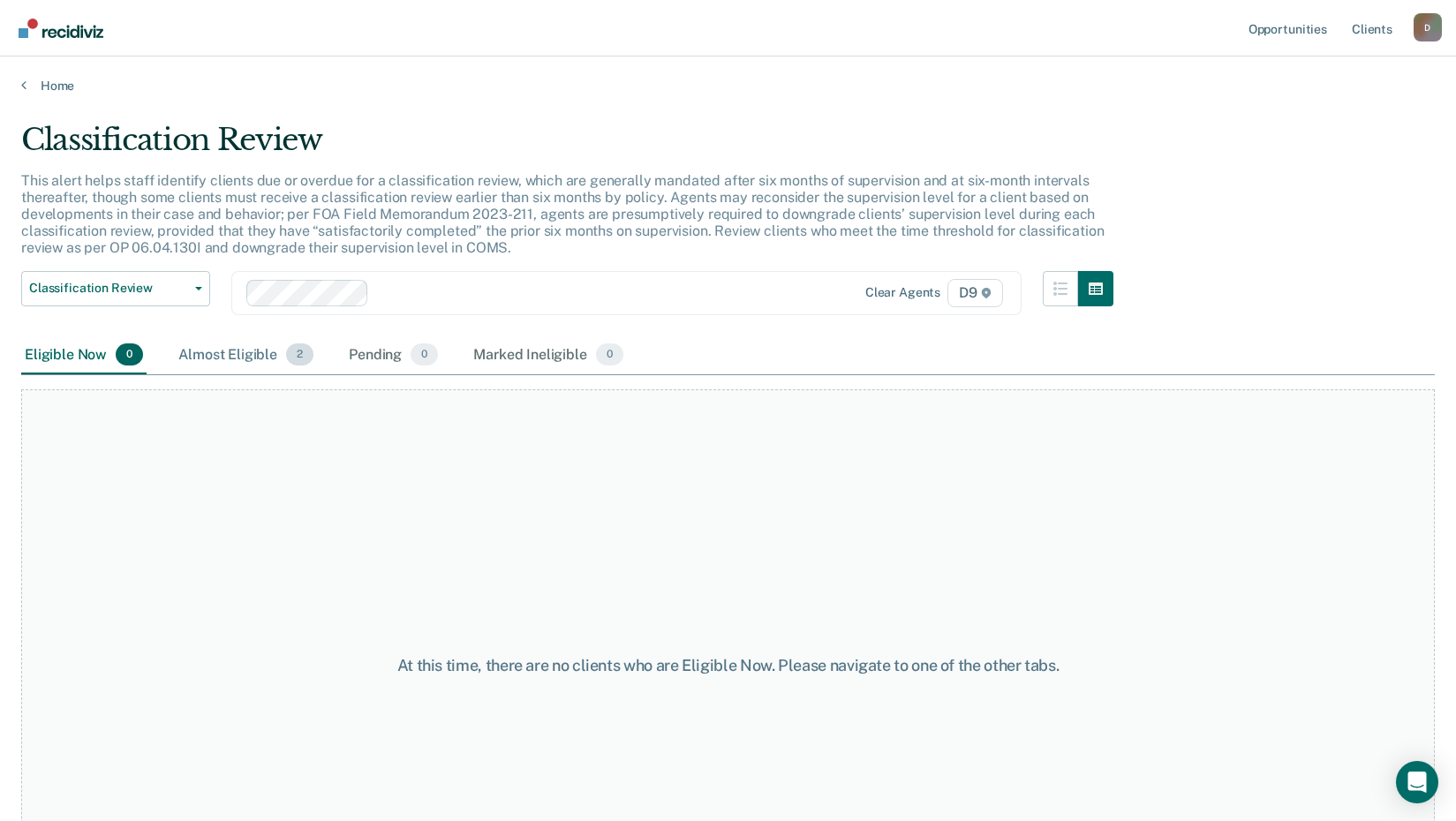
click at [226, 352] on div "Almost Eligible 2" at bounding box center [246, 356] width 142 height 39
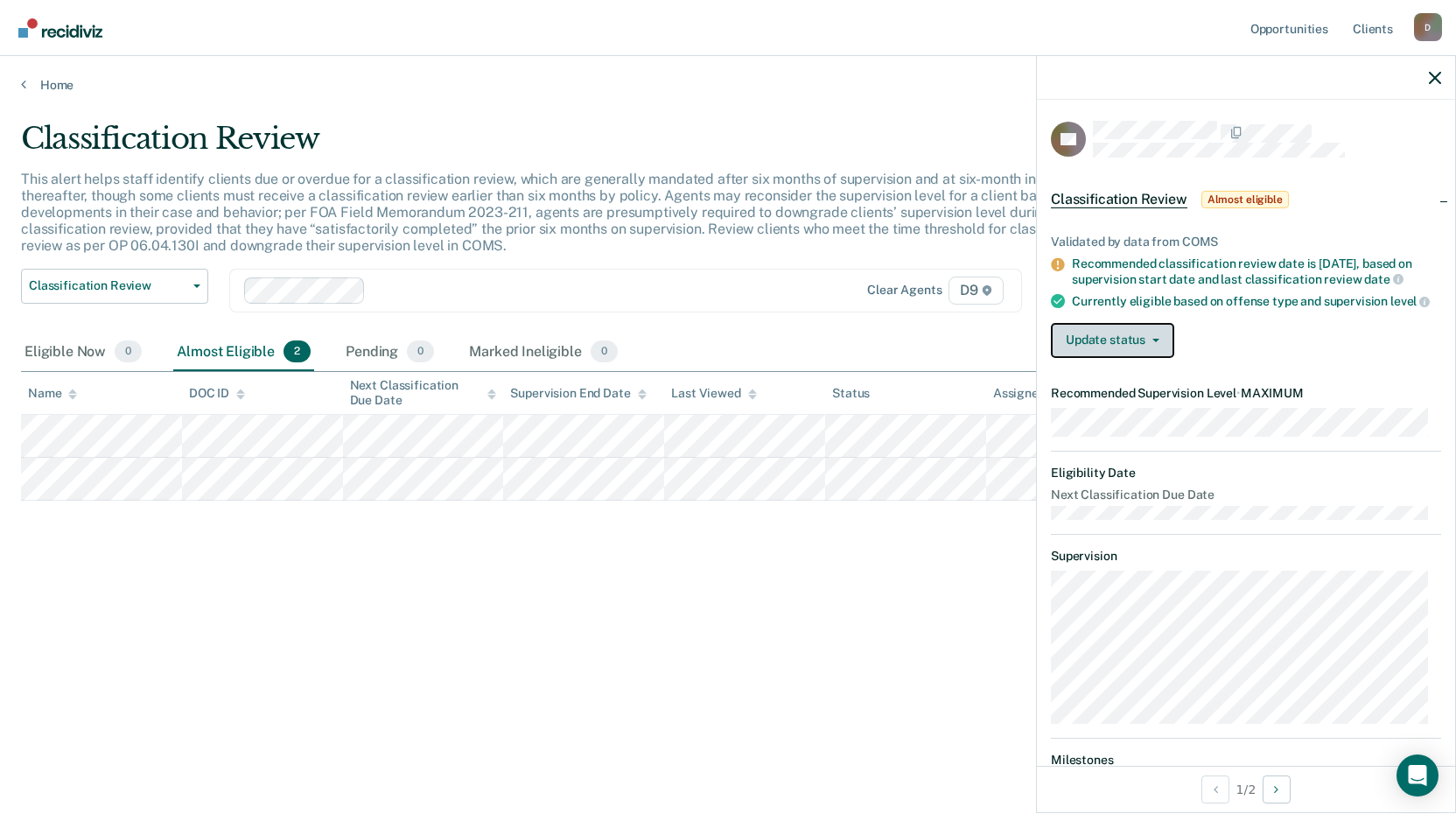
click at [1086, 358] on button "Update status" at bounding box center [1113, 340] width 123 height 35
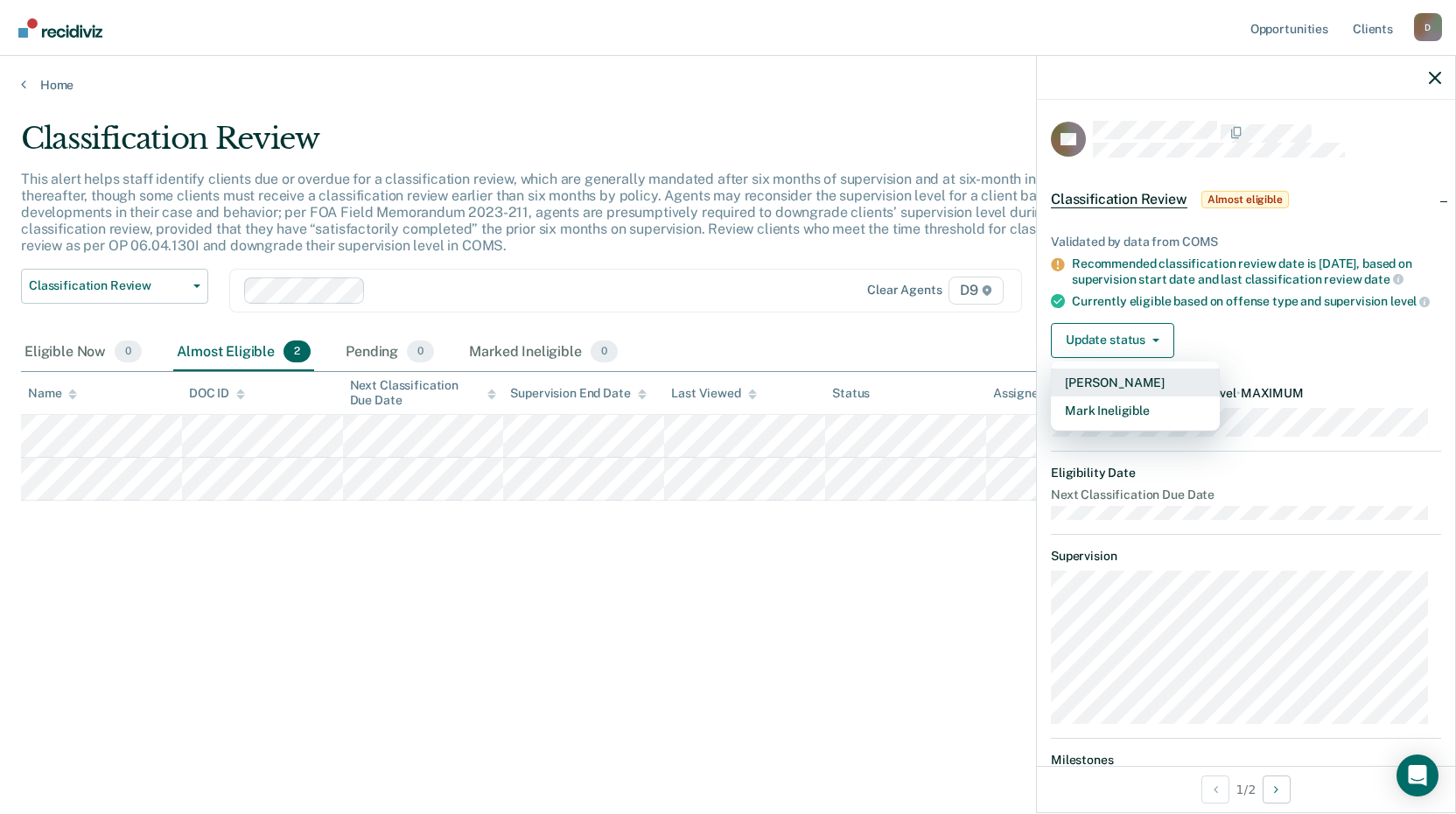
click at [1092, 396] on button "[PERSON_NAME]" at bounding box center [1135, 382] width 169 height 28
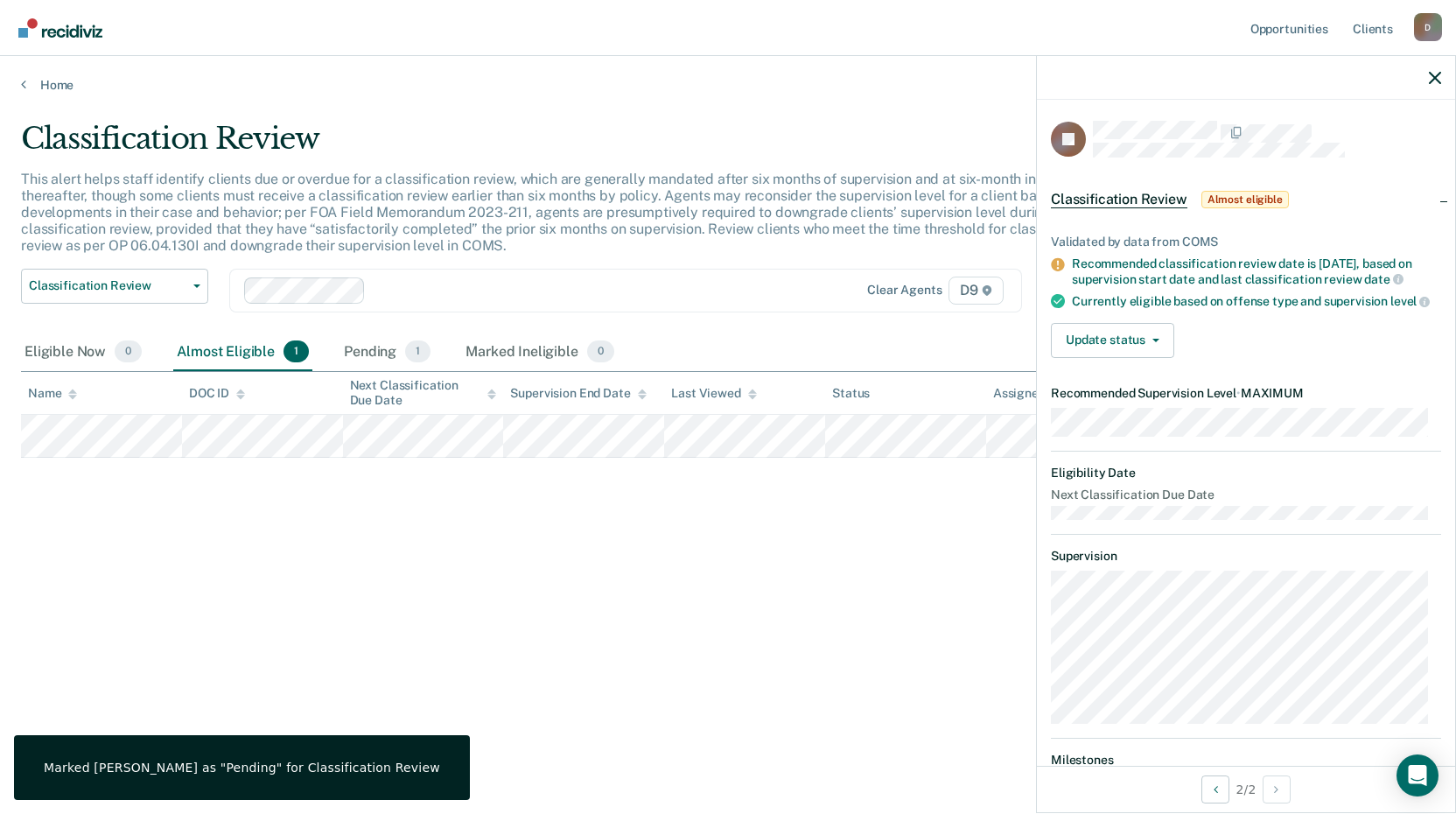
click at [455, 544] on div "Classification Review This alert helps staff identify clients due or overdue fo…" at bounding box center [728, 402] width 1414 height 562
